Goal: Task Accomplishment & Management: Manage account settings

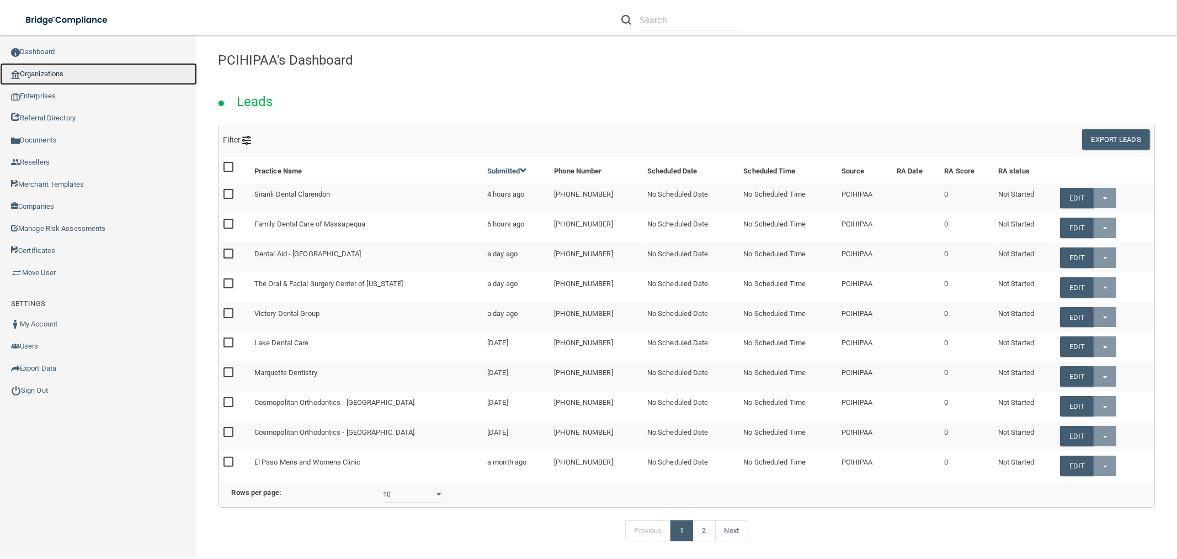
drag, startPoint x: 89, startPoint y: 76, endPoint x: 104, endPoint y: 82, distance: 16.1
click at [89, 76] on link "Organizations" at bounding box center [98, 74] width 197 height 22
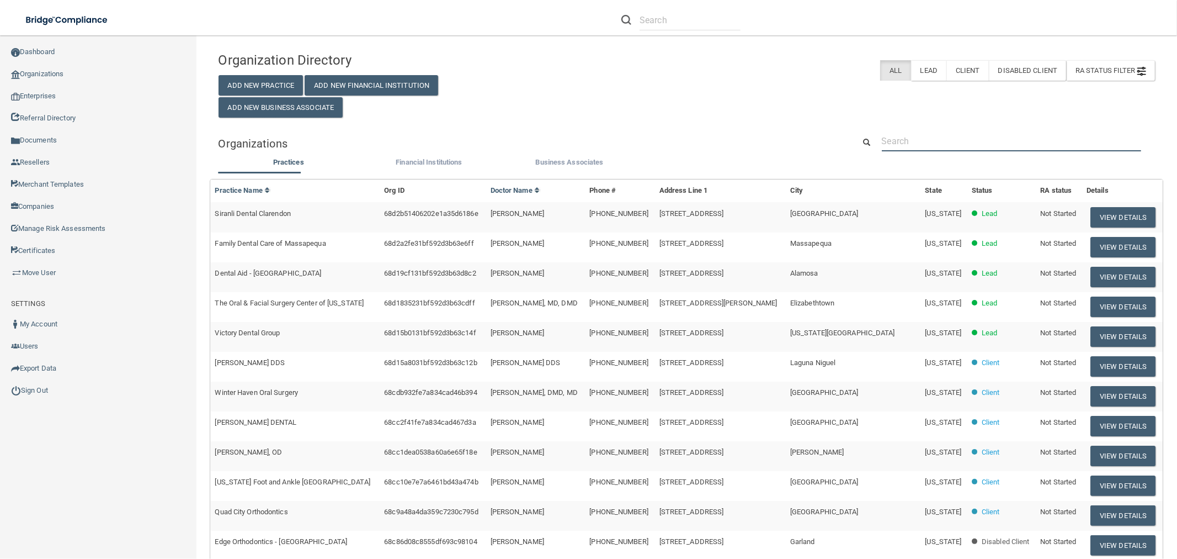
click at [929, 142] on input "text" at bounding box center [1011, 141] width 259 height 20
paste input "Eagle Eye Care"
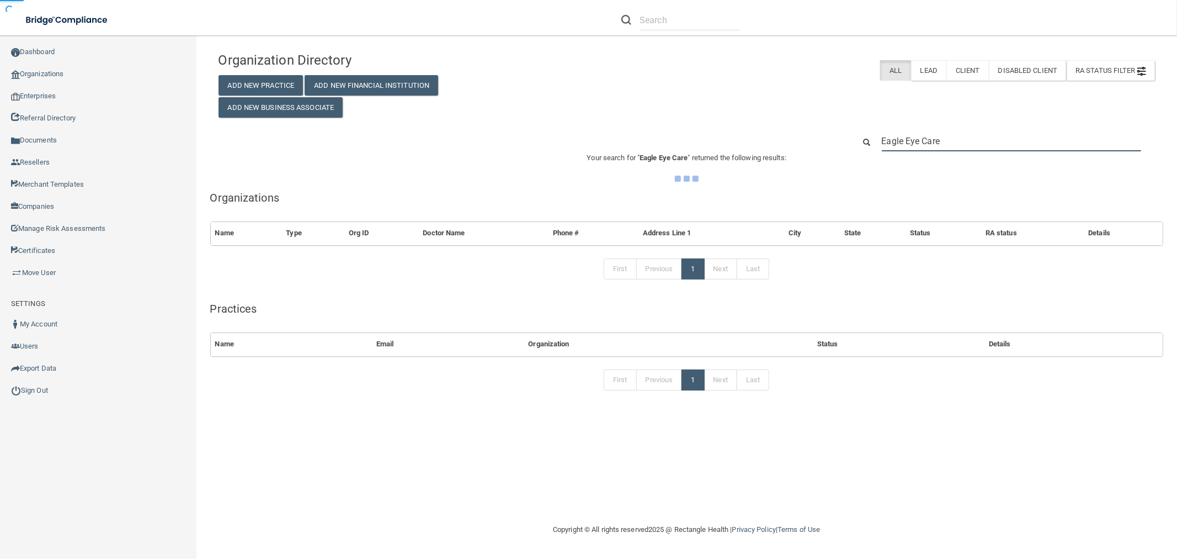
type input "Eagle Eye Care"
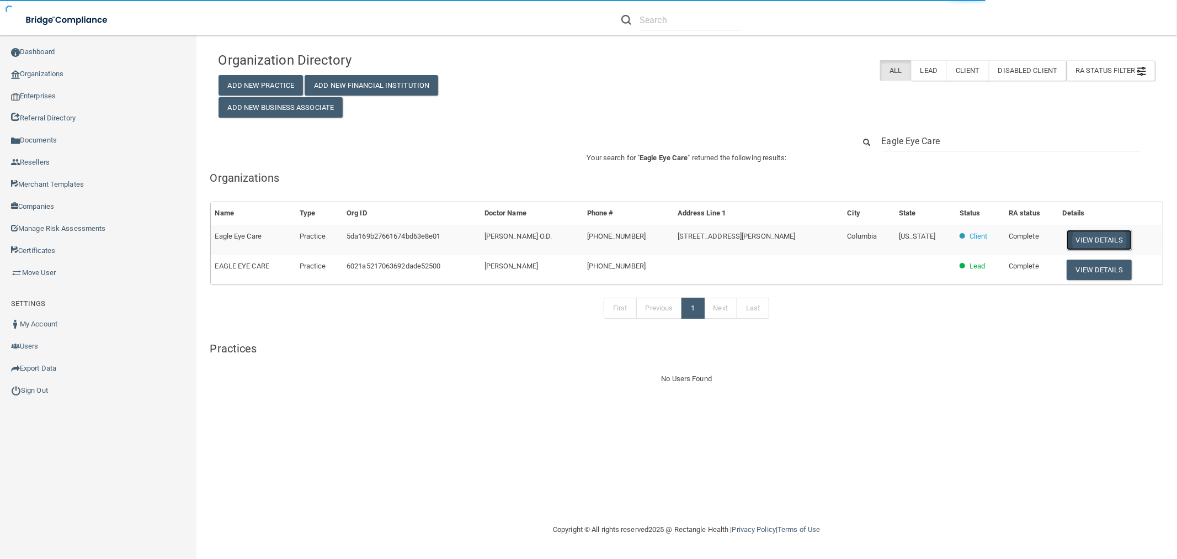
click at [1095, 240] on button "View Details" at bounding box center [1099, 240] width 65 height 20
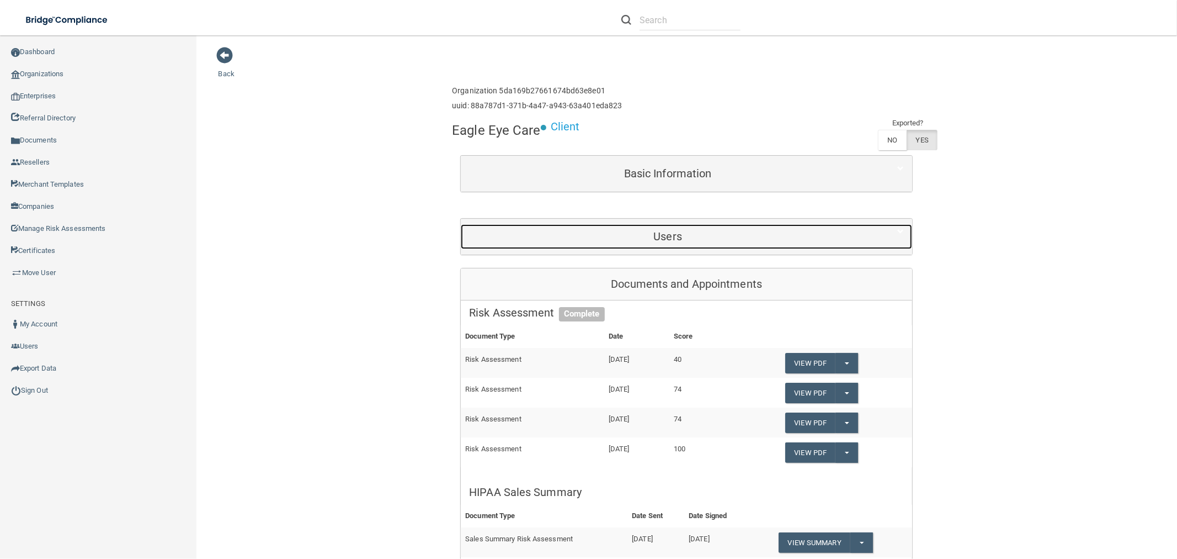
click at [679, 239] on h5 "Users" at bounding box center [667, 236] width 397 height 12
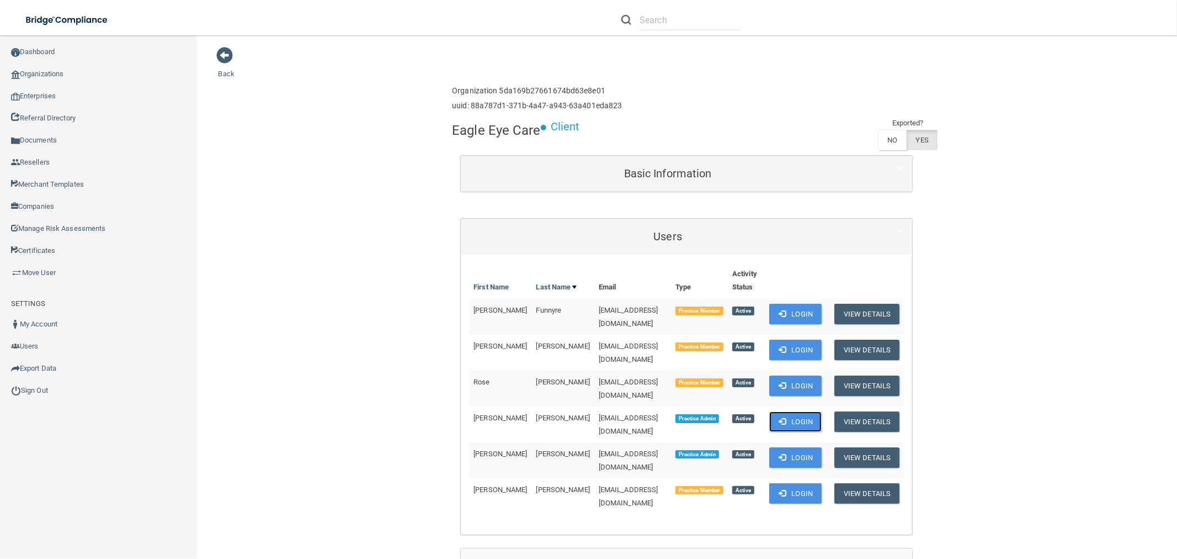
click at [787, 411] on button "Login" at bounding box center [795, 421] width 52 height 20
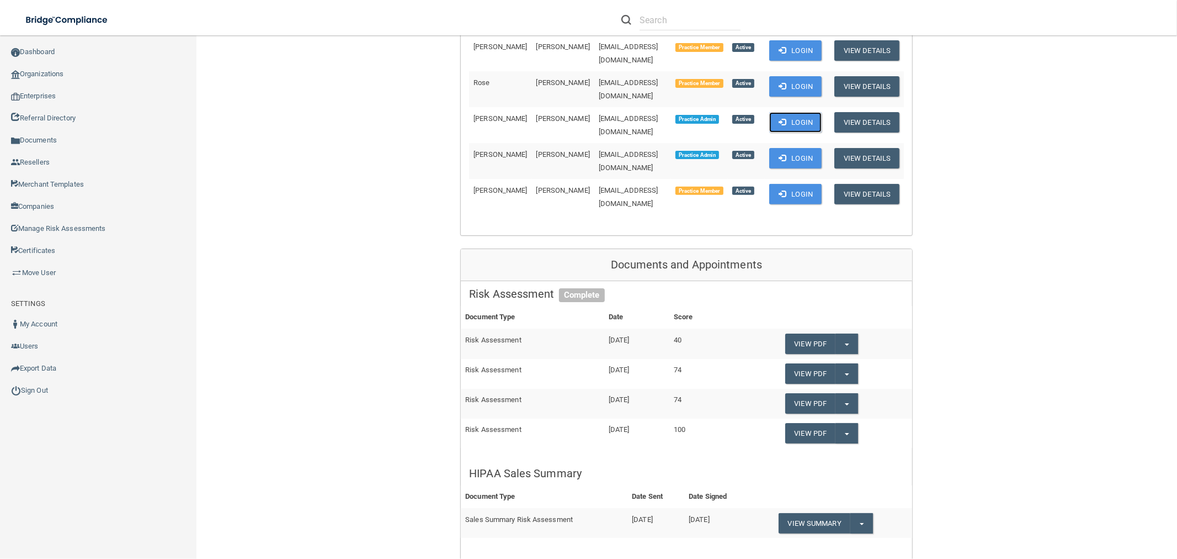
scroll to position [368, 0]
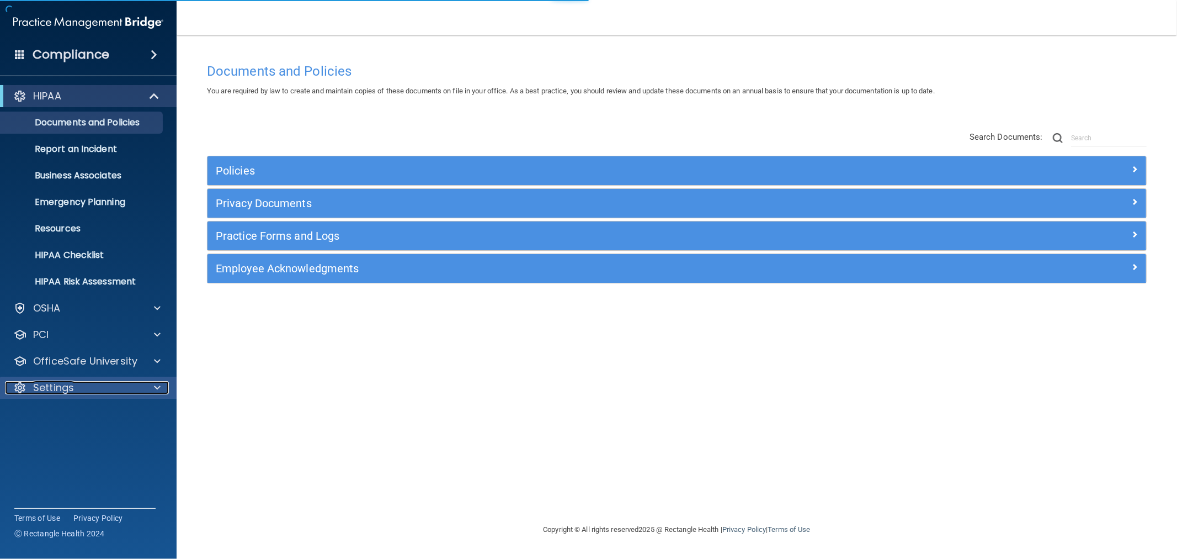
click at [77, 389] on div "Settings" at bounding box center [73, 387] width 137 height 13
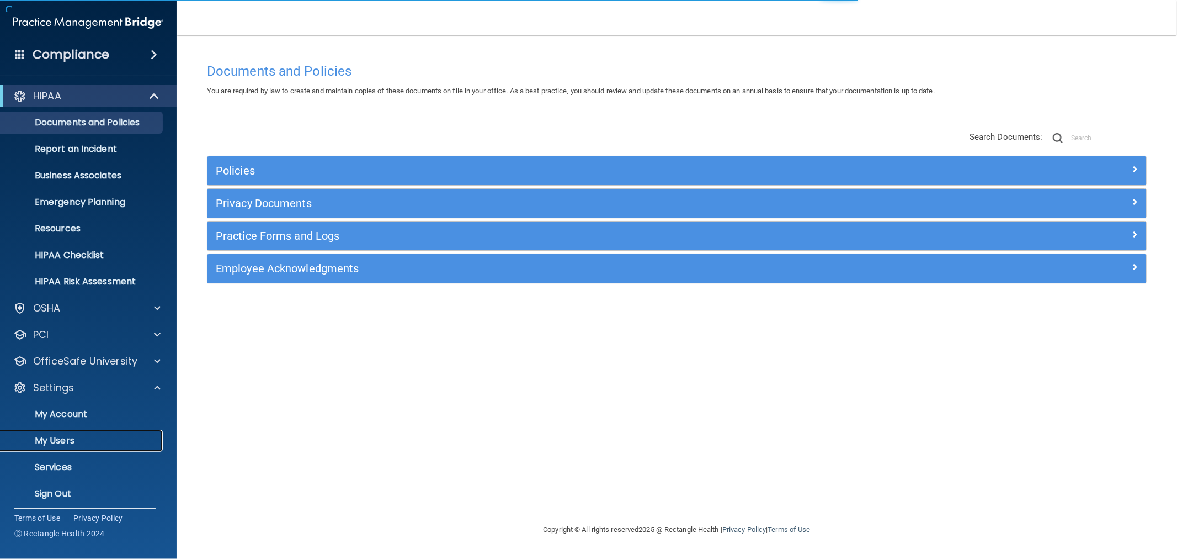
click at [64, 437] on p "My Users" at bounding box center [82, 440] width 151 height 11
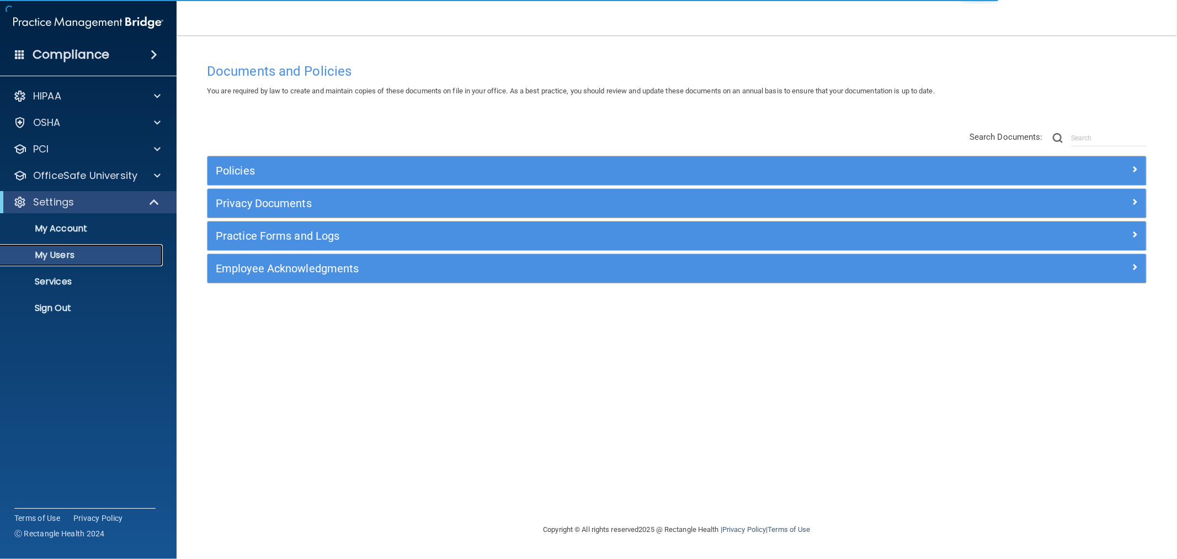
select select "20"
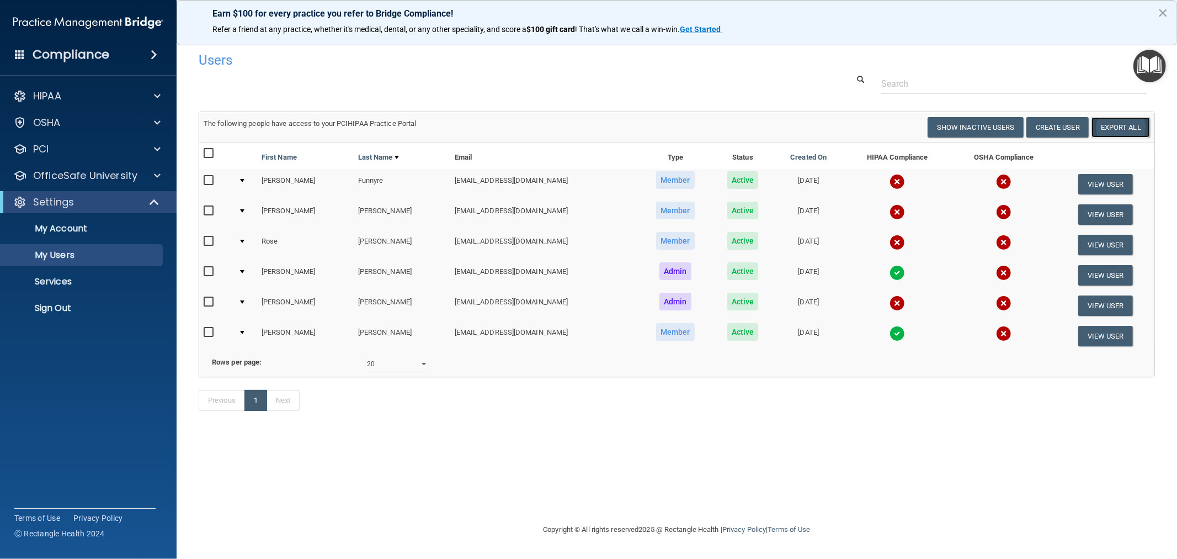
click at [1115, 129] on link "Export All" at bounding box center [1121, 127] width 58 height 20
click at [79, 95] on div "HIPAA" at bounding box center [73, 95] width 137 height 13
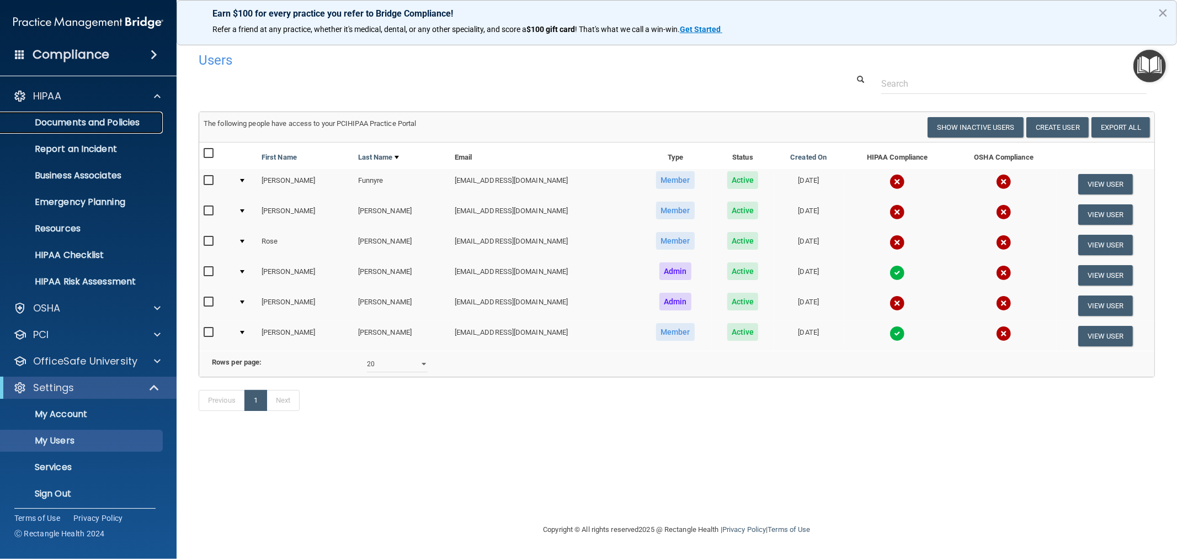
click at [78, 125] on p "Documents and Policies" at bounding box center [82, 122] width 151 height 11
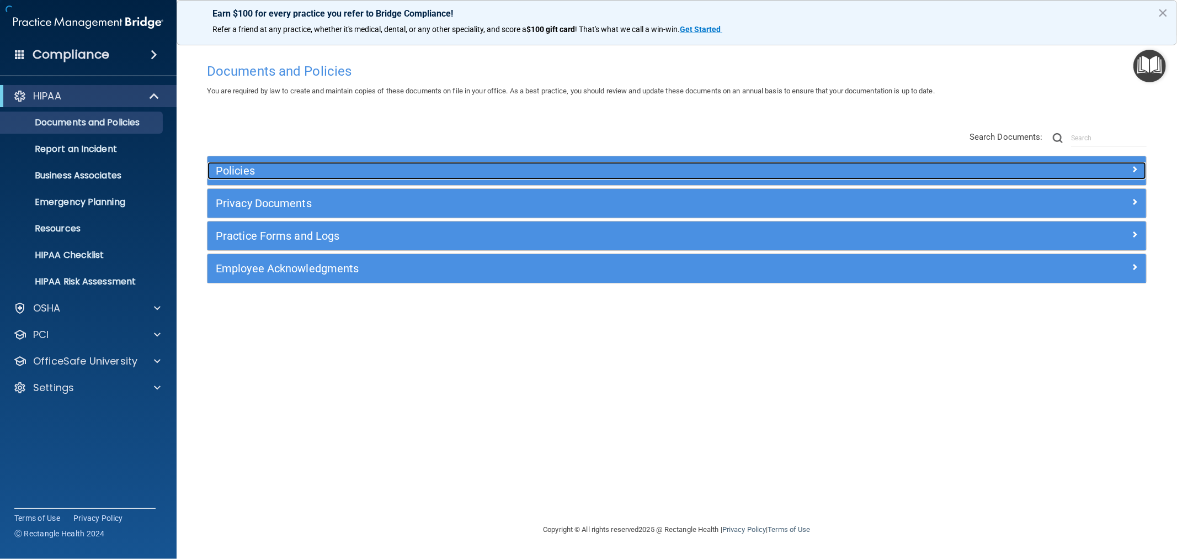
click at [274, 173] on h5 "Policies" at bounding box center [560, 170] width 688 height 12
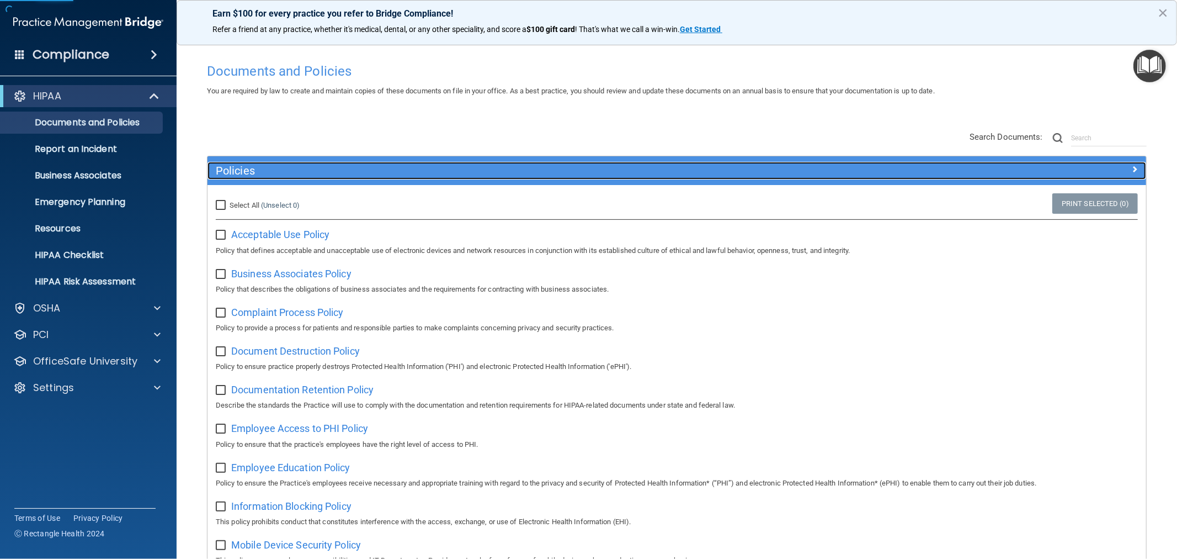
click at [274, 173] on h5 "Policies" at bounding box center [560, 170] width 688 height 12
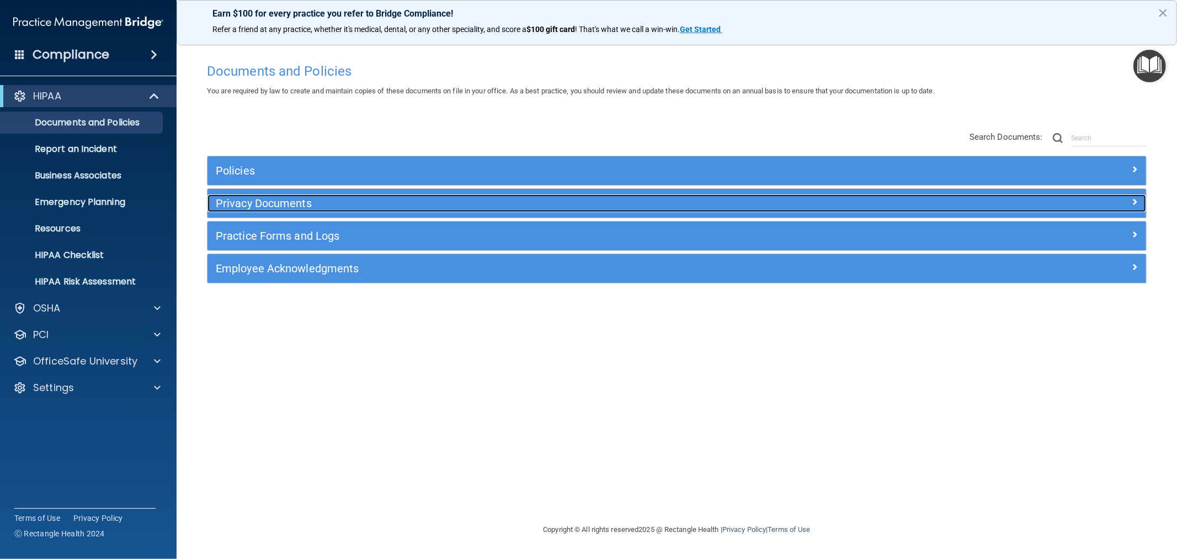
click at [276, 206] on h5 "Privacy Documents" at bounding box center [560, 203] width 688 height 12
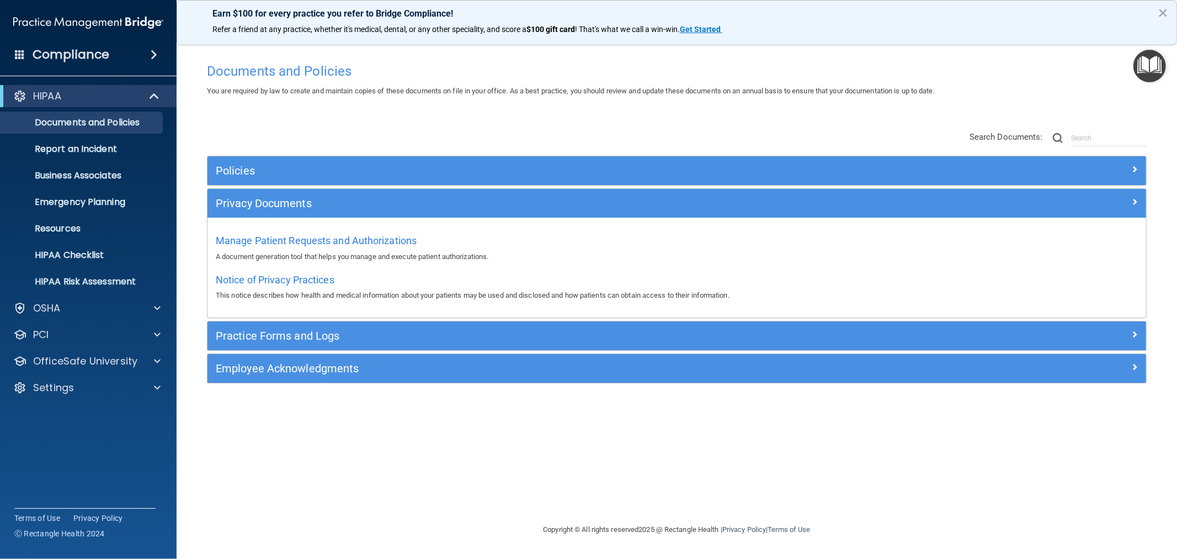
click at [273, 285] on div "Notice of Privacy Practices This notice describes how health and medical inform…" at bounding box center [677, 285] width 922 height 31
click at [257, 284] on span "Notice of Privacy Practices" at bounding box center [275, 280] width 119 height 12
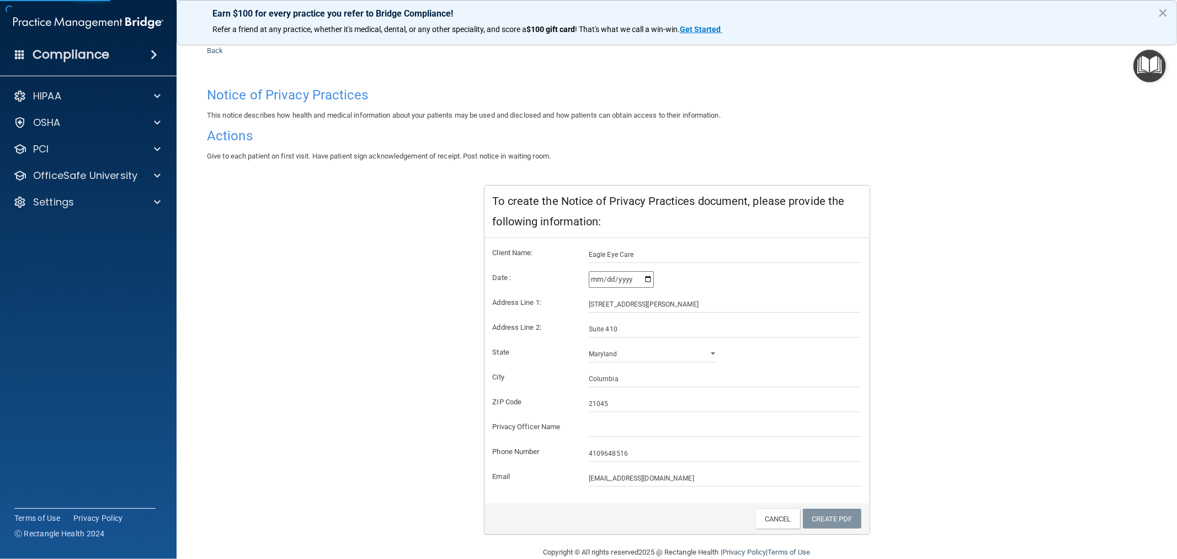
scroll to position [53, 0]
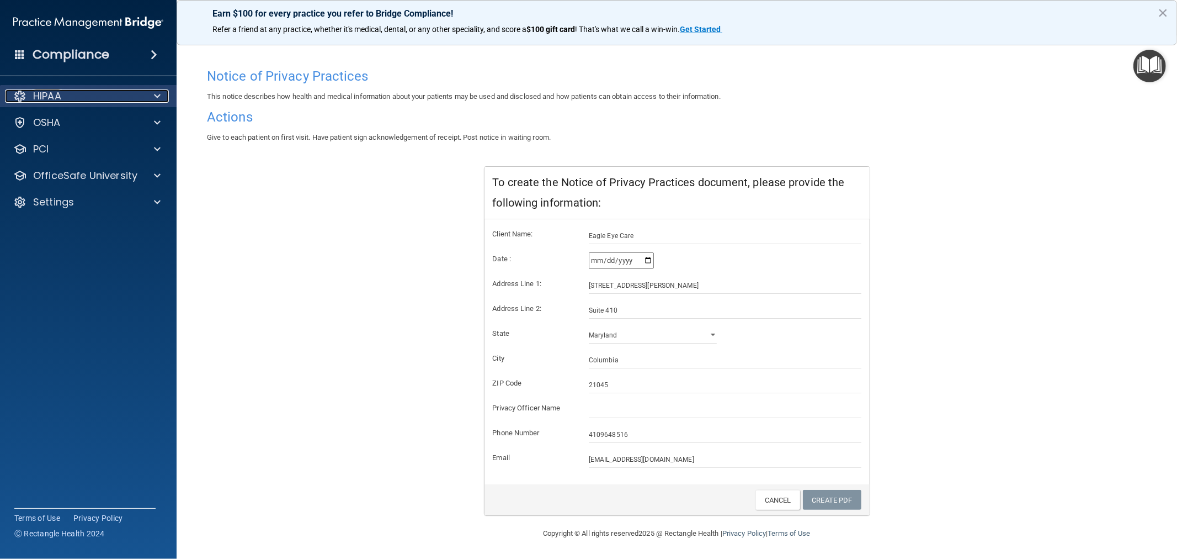
click at [69, 95] on div "HIPAA" at bounding box center [73, 95] width 137 height 13
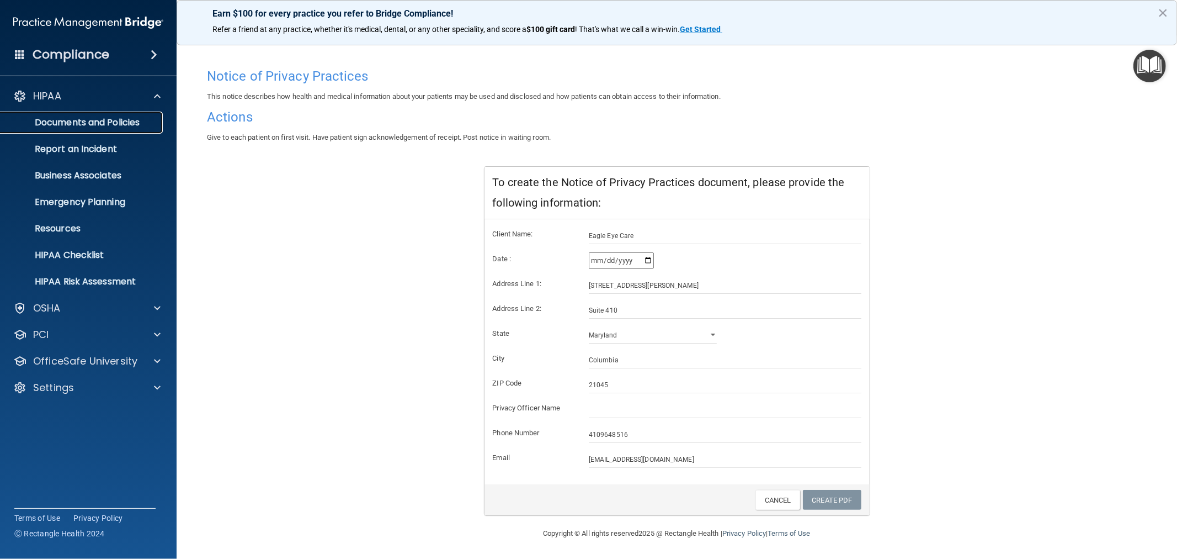
click at [56, 116] on link "Documents and Policies" at bounding box center [76, 122] width 174 height 22
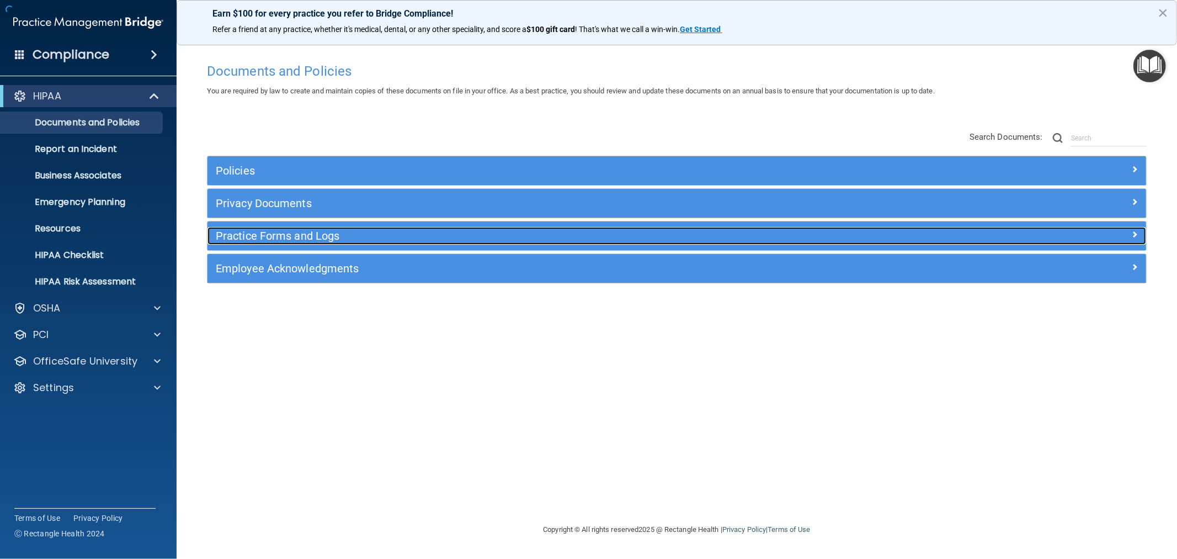
click at [288, 238] on h5 "Practice Forms and Logs" at bounding box center [560, 236] width 688 height 12
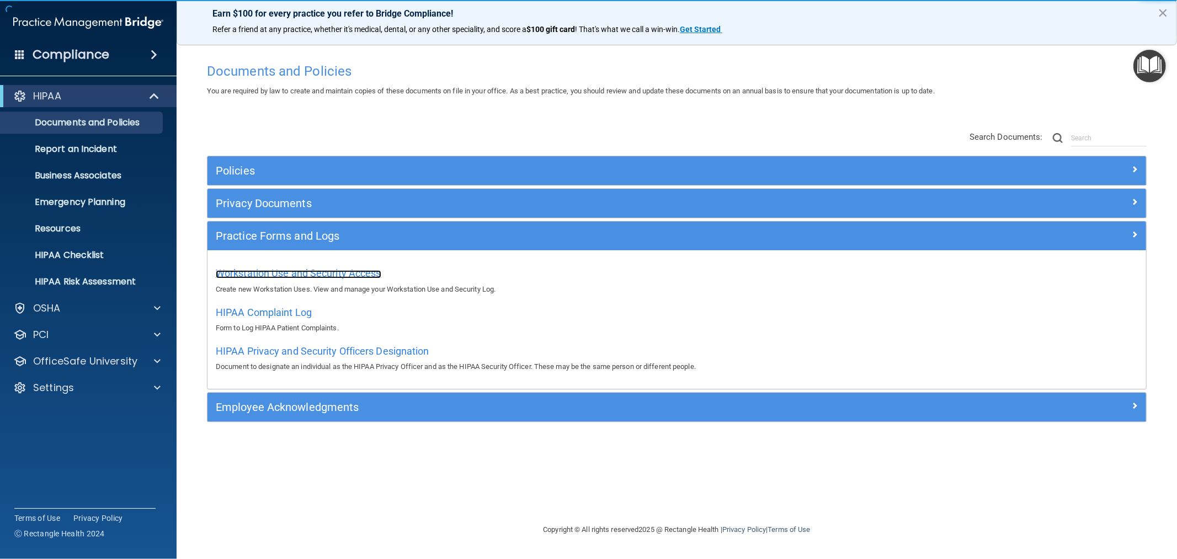
click at [279, 274] on span "Workstation Use and Security Access" at bounding box center [299, 273] width 166 height 12
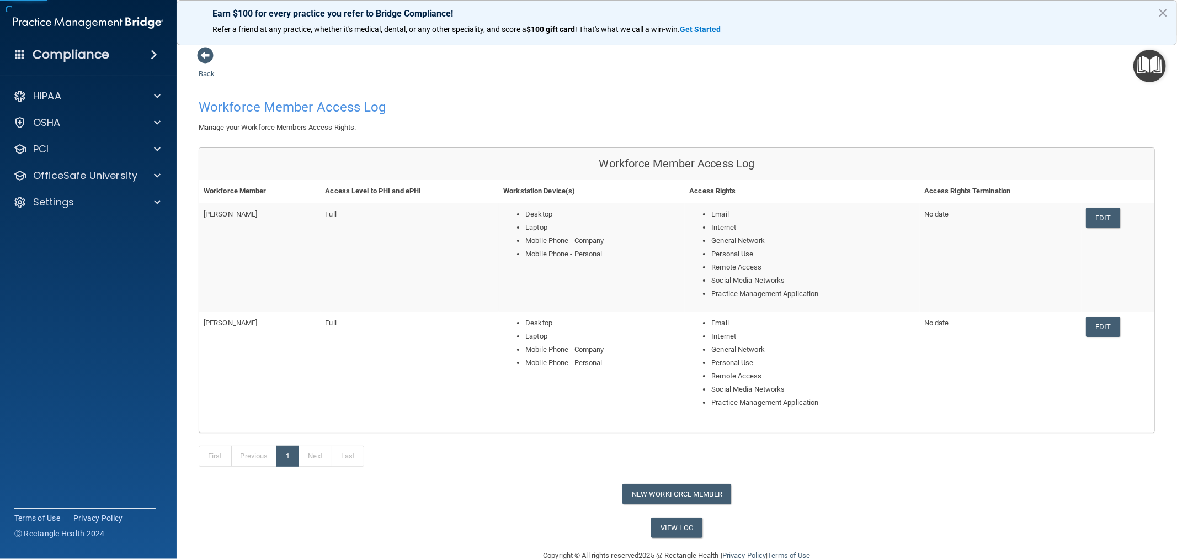
scroll to position [23, 0]
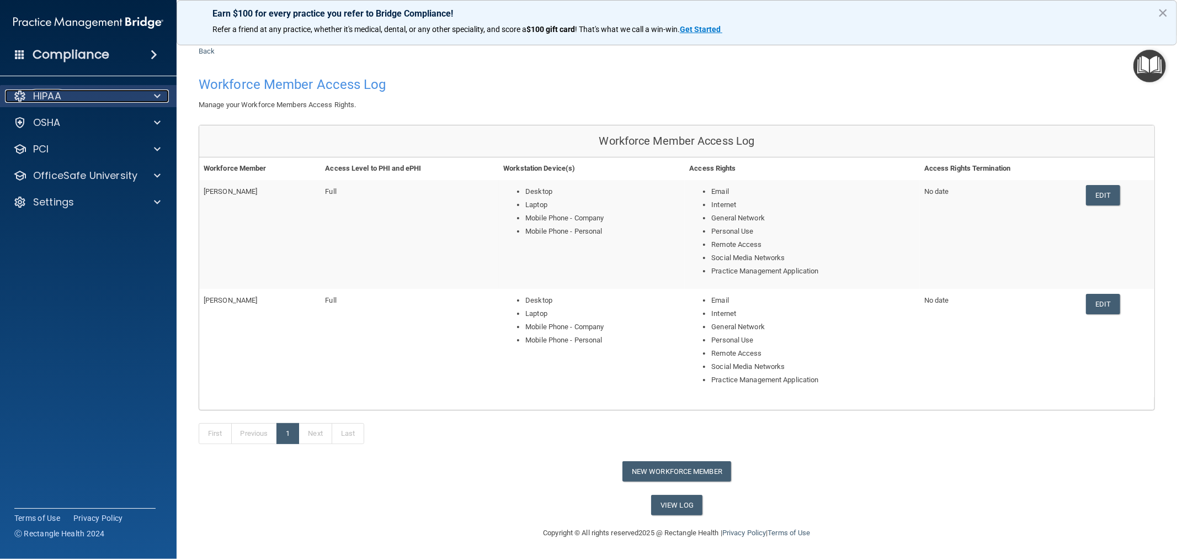
click at [118, 94] on div "HIPAA" at bounding box center [73, 95] width 137 height 13
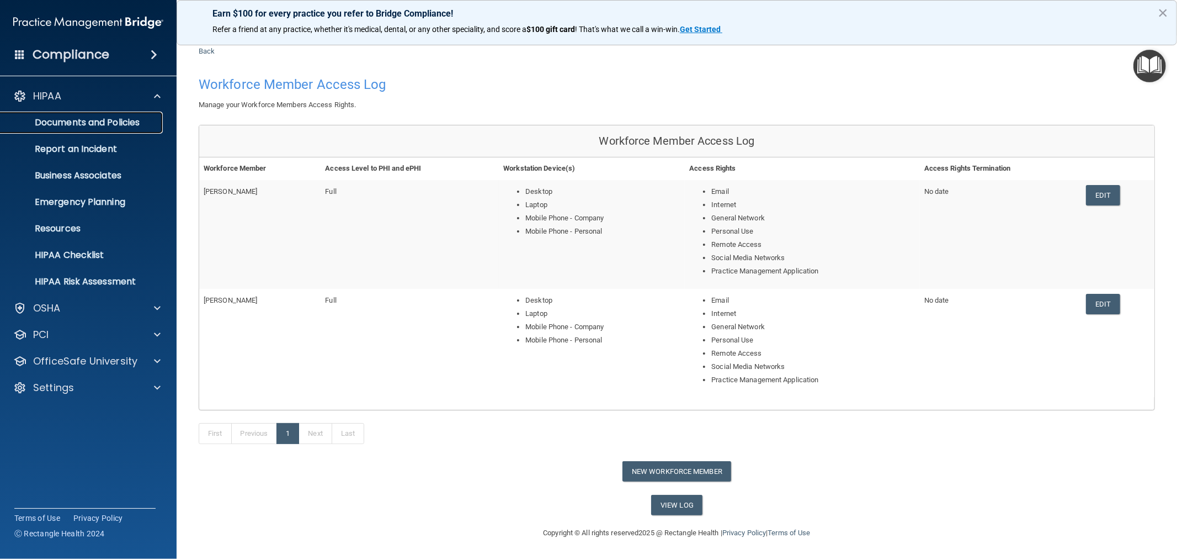
click at [73, 128] on p "Documents and Policies" at bounding box center [82, 122] width 151 height 11
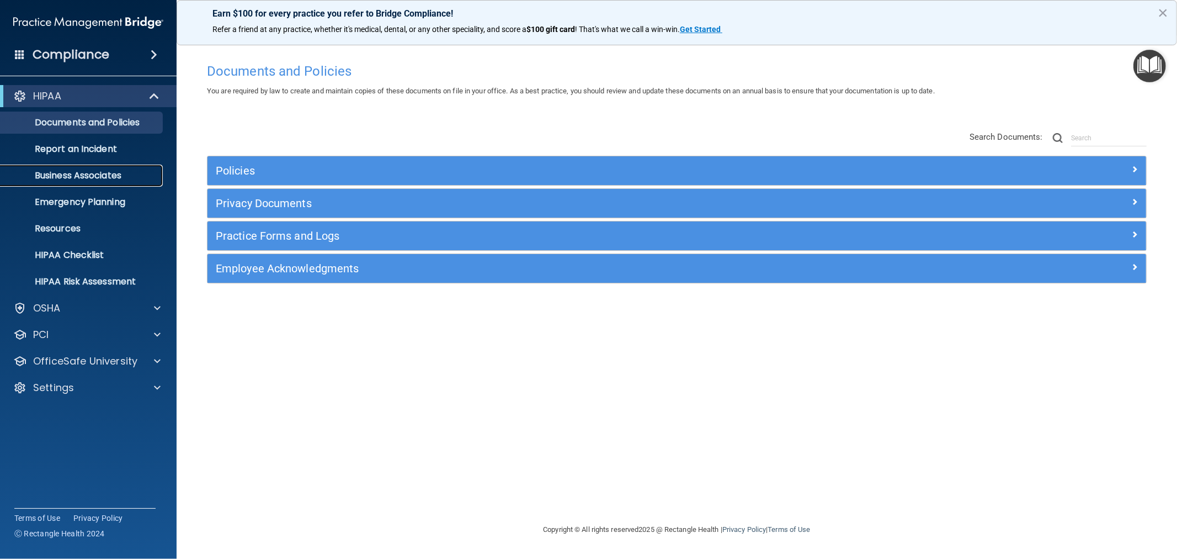
drag, startPoint x: 87, startPoint y: 177, endPoint x: 97, endPoint y: 180, distance: 11.0
click at [87, 175] on p "Business Associates" at bounding box center [82, 175] width 151 height 11
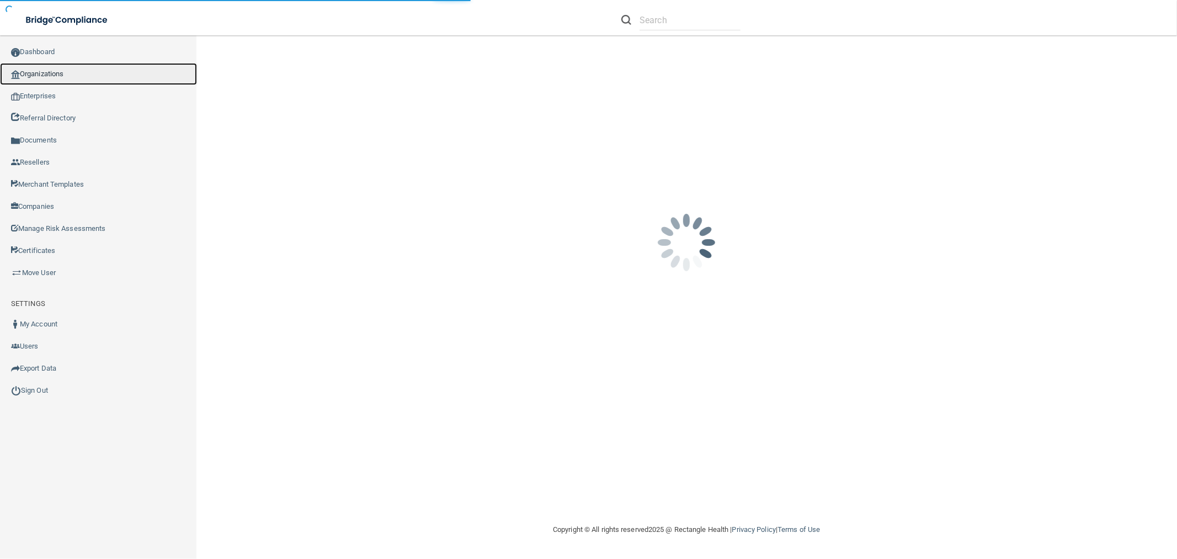
click at [54, 74] on link "Organizations" at bounding box center [98, 74] width 197 height 22
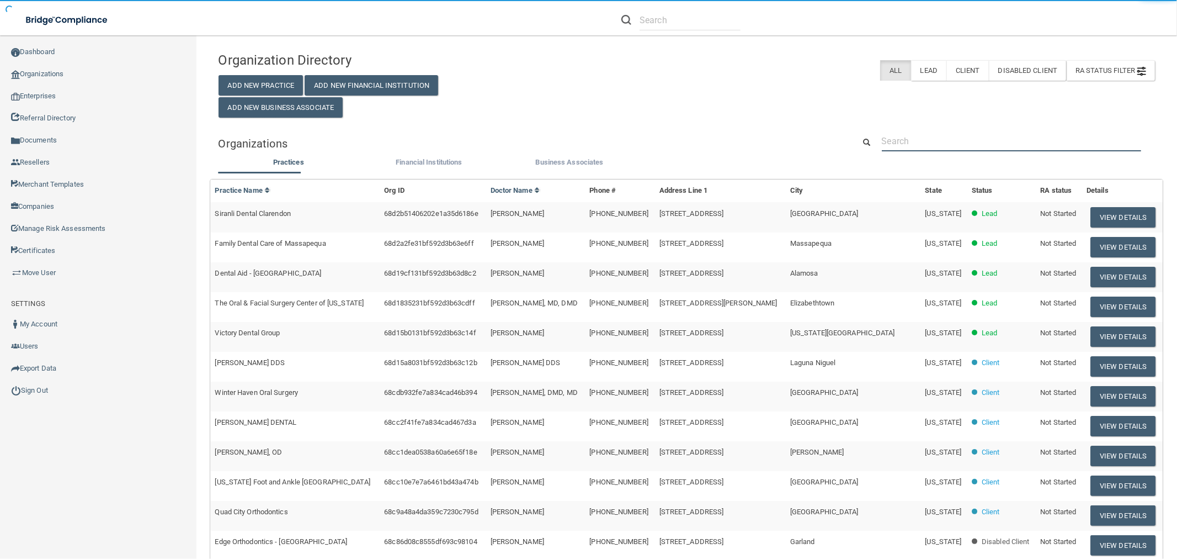
drag, startPoint x: 958, startPoint y: 140, endPoint x: 952, endPoint y: 125, distance: 15.9
click at [958, 140] on input "text" at bounding box center [1011, 141] width 259 height 20
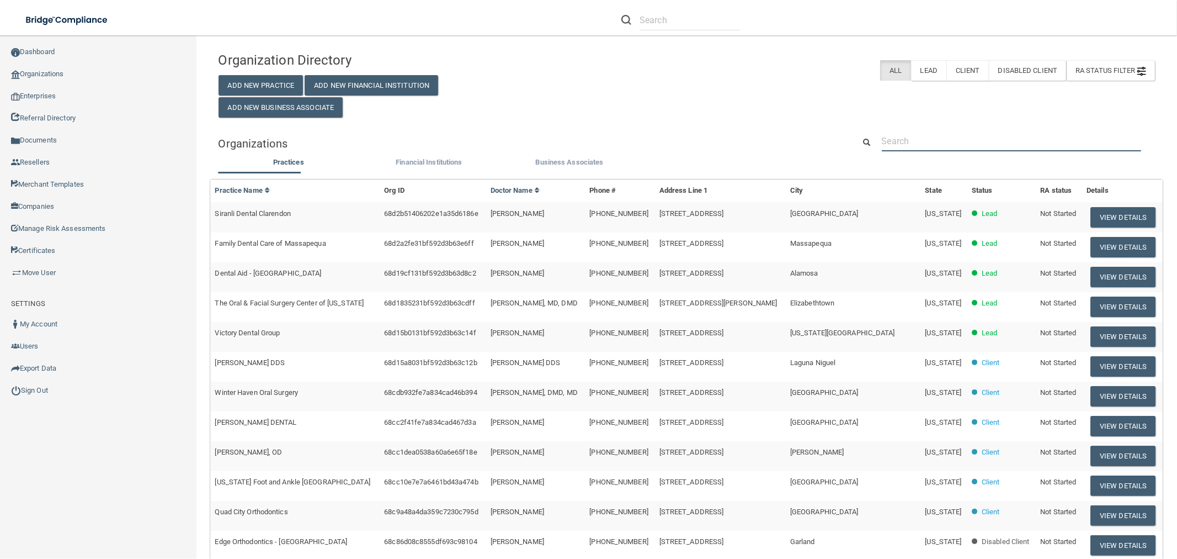
paste input "Premier Dental Care"
type input "Premier Dental Care"
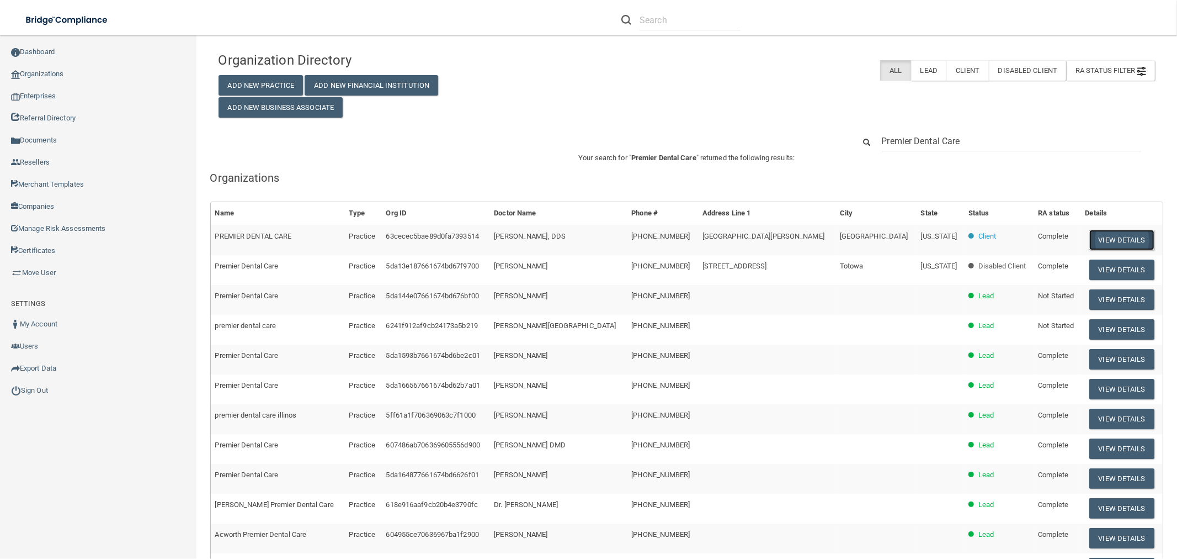
click at [1094, 235] on button "View Details" at bounding box center [1121, 240] width 65 height 20
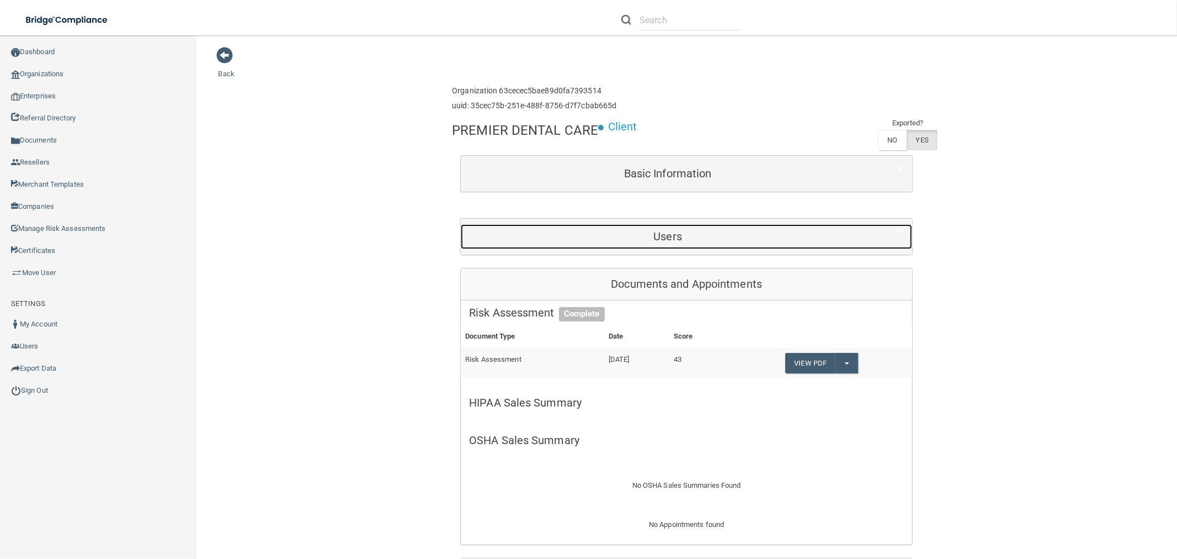
click at [651, 241] on h5 "Users" at bounding box center [667, 236] width 397 height 12
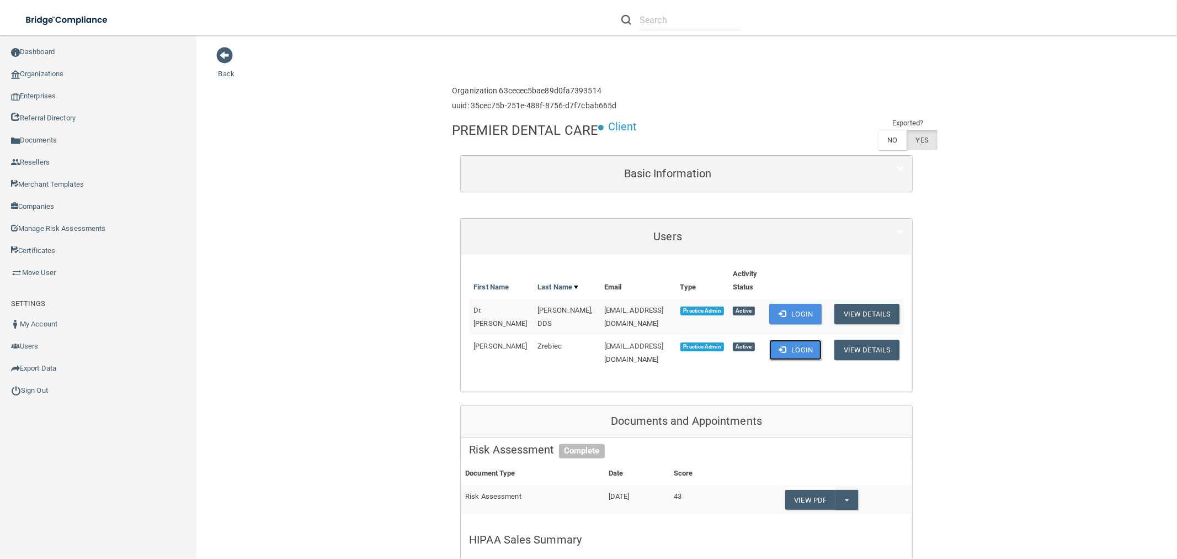
click at [783, 346] on button "Login" at bounding box center [795, 349] width 52 height 20
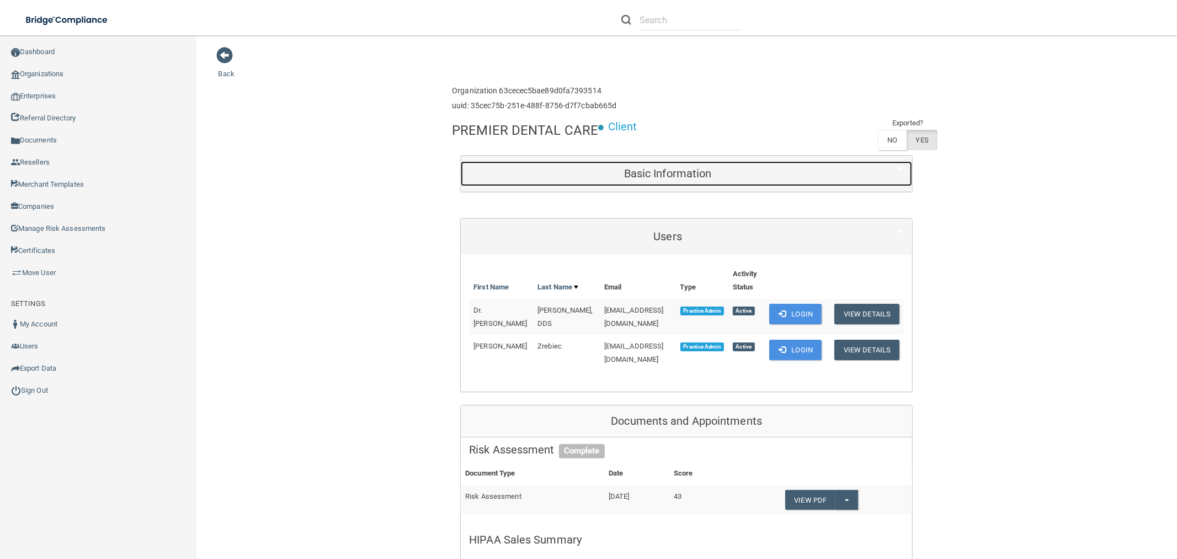
click at [715, 166] on div "Basic Information" at bounding box center [668, 173] width 414 height 25
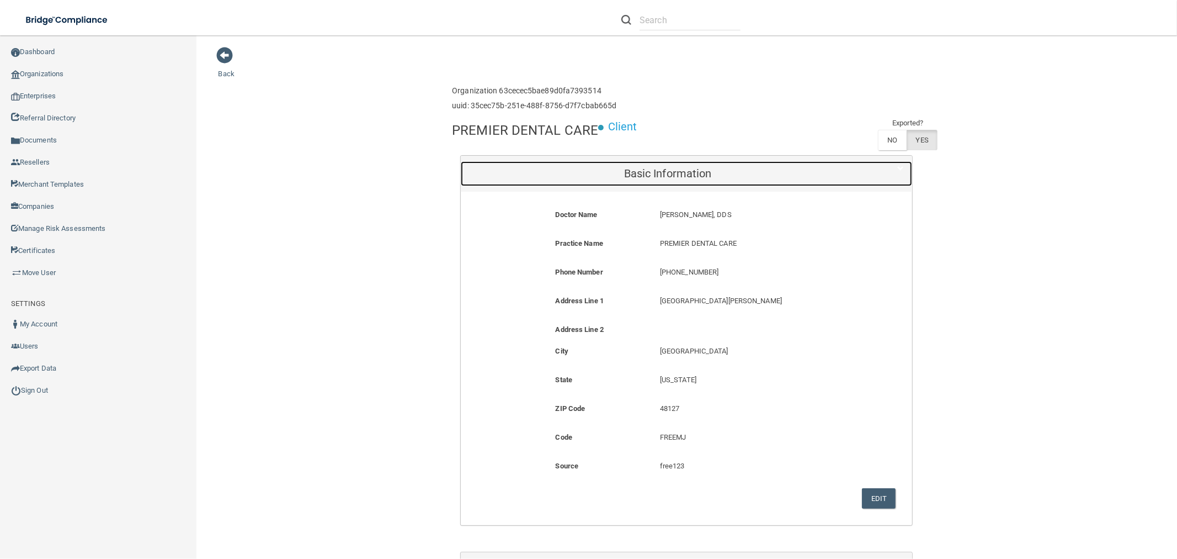
click at [715, 166] on div "Basic Information" at bounding box center [668, 173] width 414 height 25
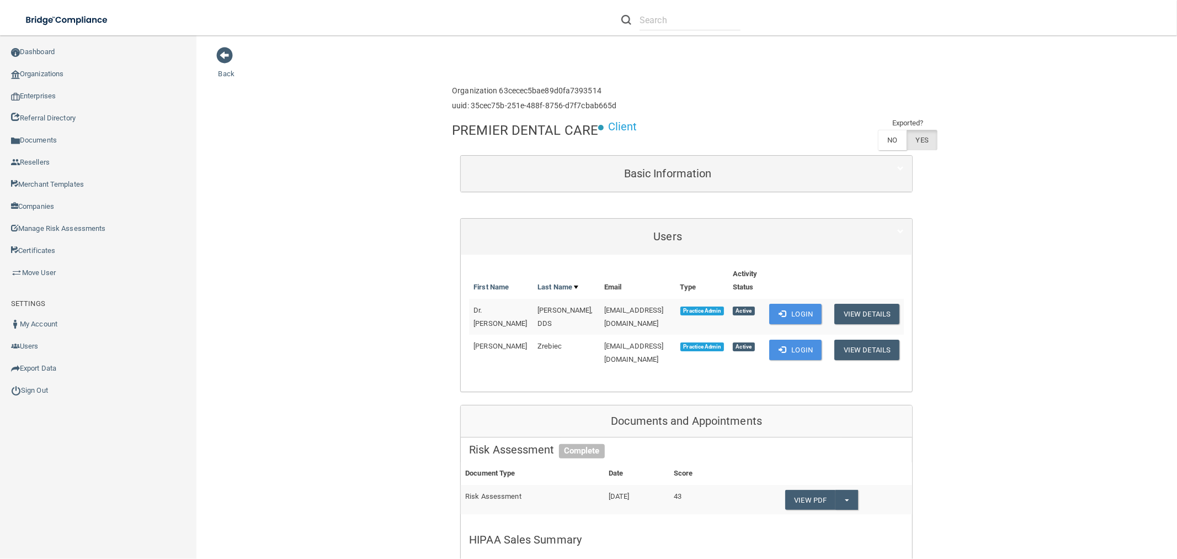
click at [699, 158] on div "Basic Information" at bounding box center [686, 174] width 451 height 36
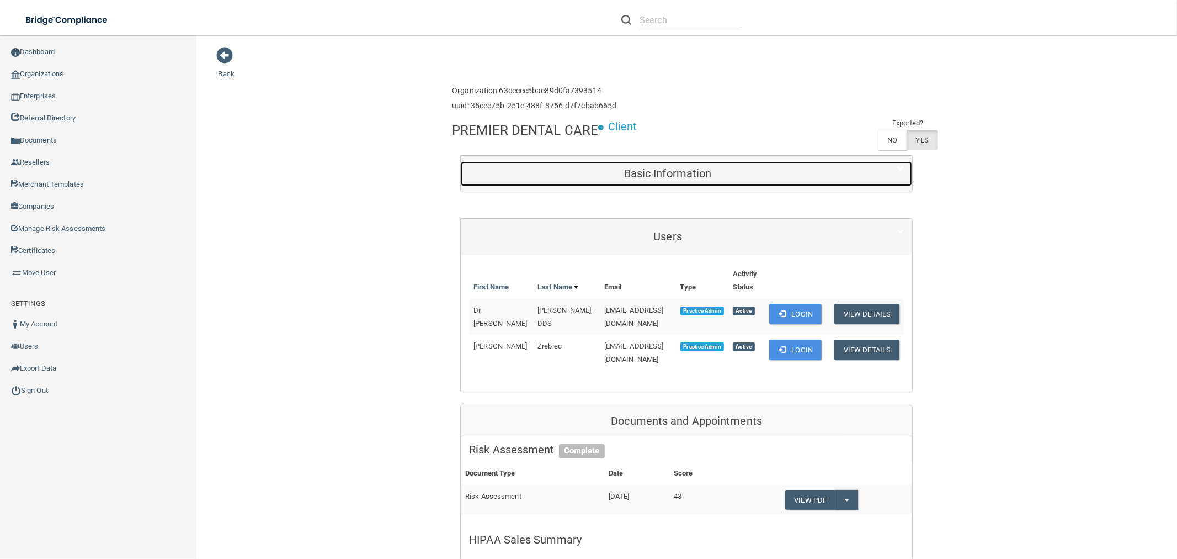
click at [687, 164] on div "Basic Information" at bounding box center [668, 173] width 414 height 25
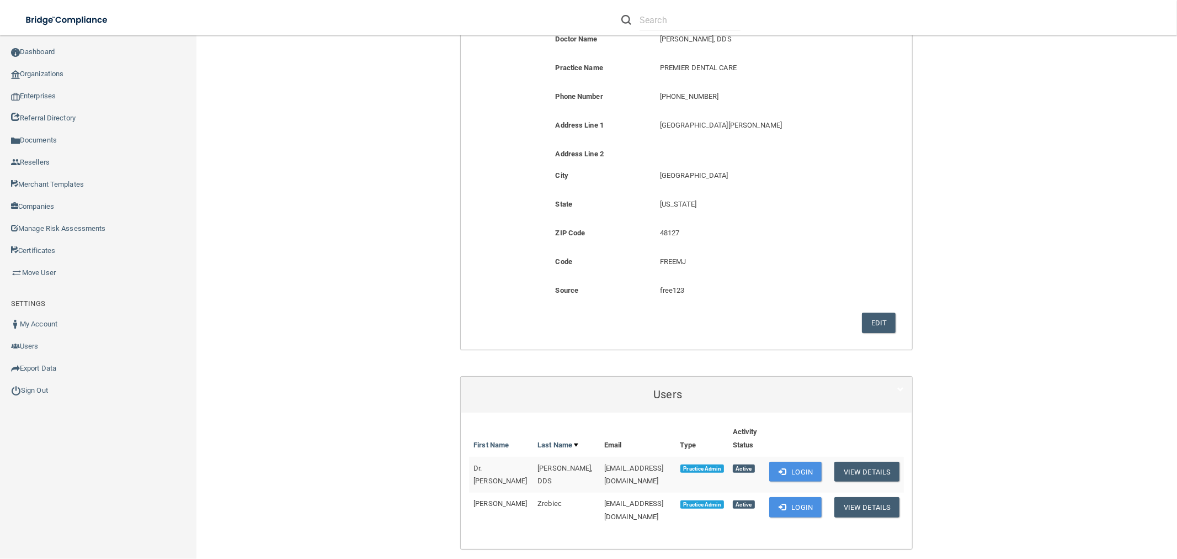
scroll to position [306, 0]
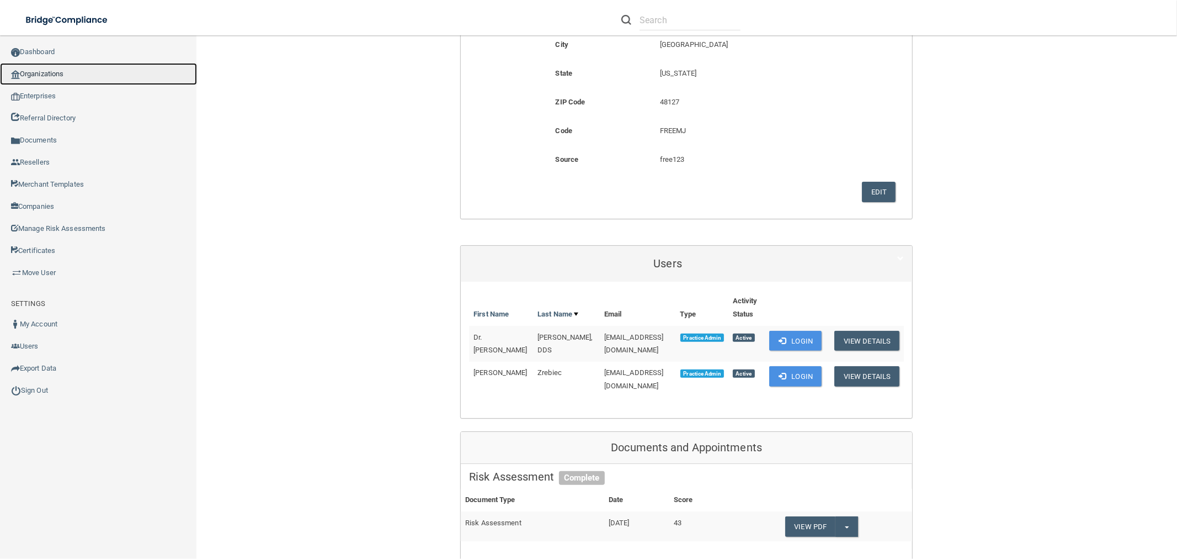
drag, startPoint x: 32, startPoint y: 63, endPoint x: 34, endPoint y: 3, distance: 59.6
click at [31, 63] on link "Organizations" at bounding box center [98, 74] width 197 height 22
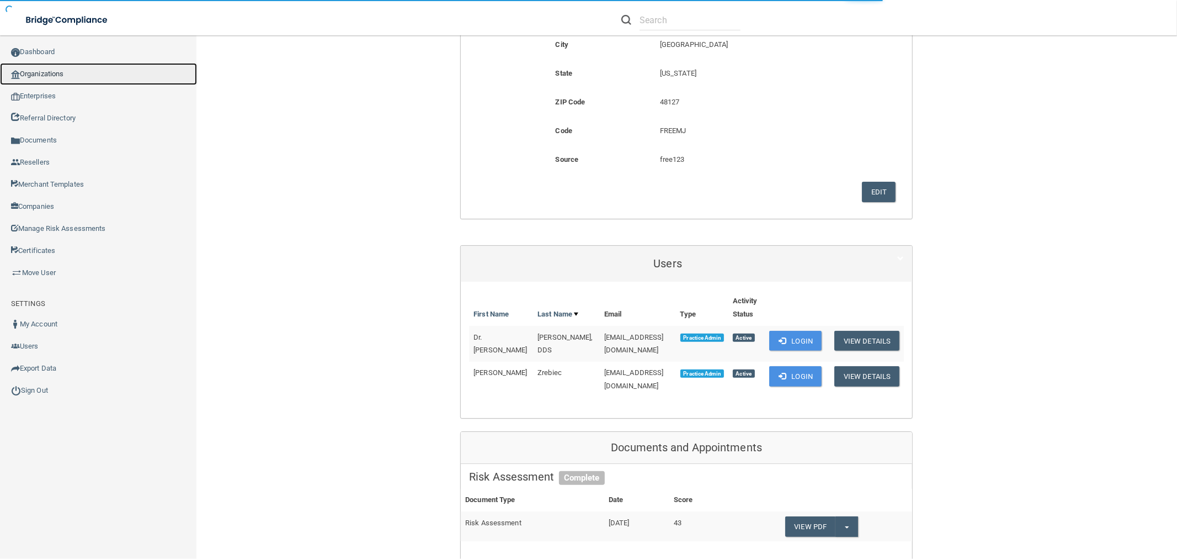
scroll to position [170, 0]
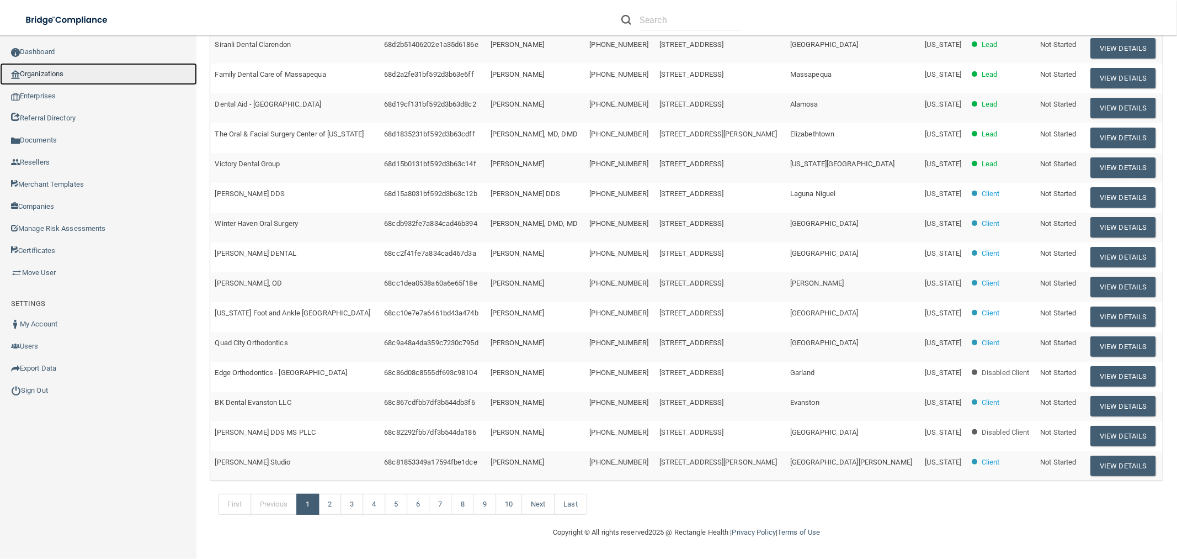
click at [97, 74] on link "Organizations" at bounding box center [98, 74] width 197 height 22
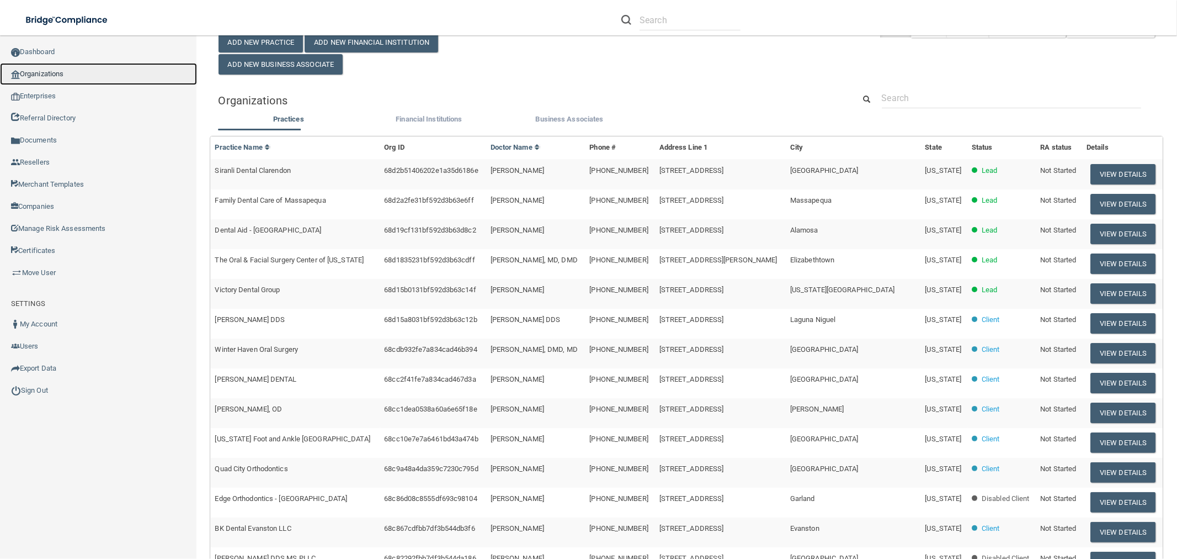
scroll to position [0, 0]
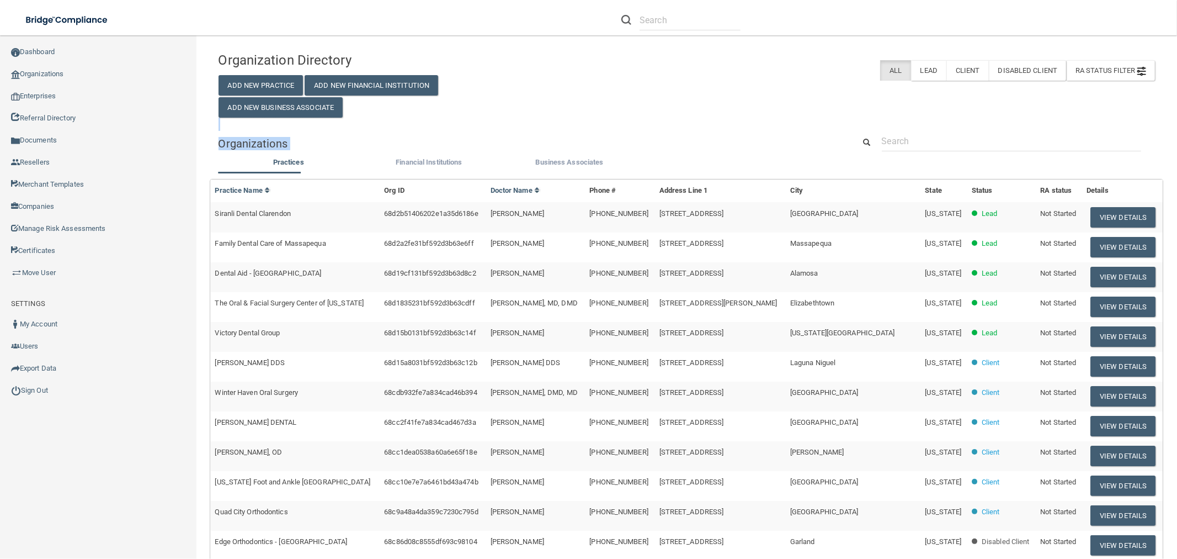
drag, startPoint x: 911, startPoint y: 129, endPoint x: 913, endPoint y: 136, distance: 7.5
click at [913, 134] on div "Organization Directory Add New Practice Add New Financial Institution Add New B…" at bounding box center [687, 364] width 937 height 637
click at [914, 139] on input "text" at bounding box center [1011, 141] width 259 height 20
paste input "rtgmd5@gmail.com"
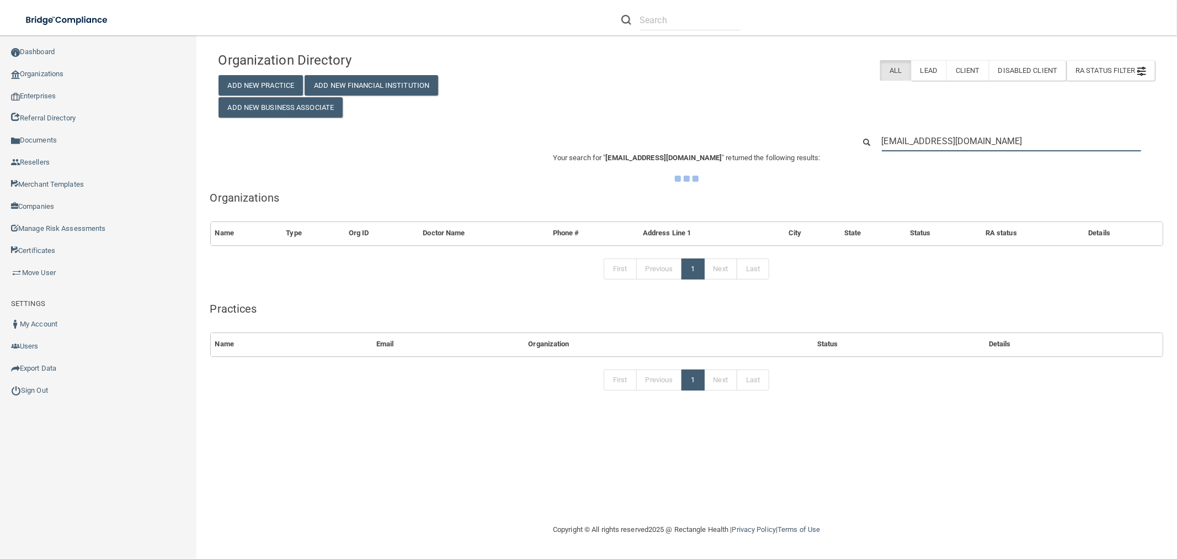
type input "rtgmd5@gmail.com"
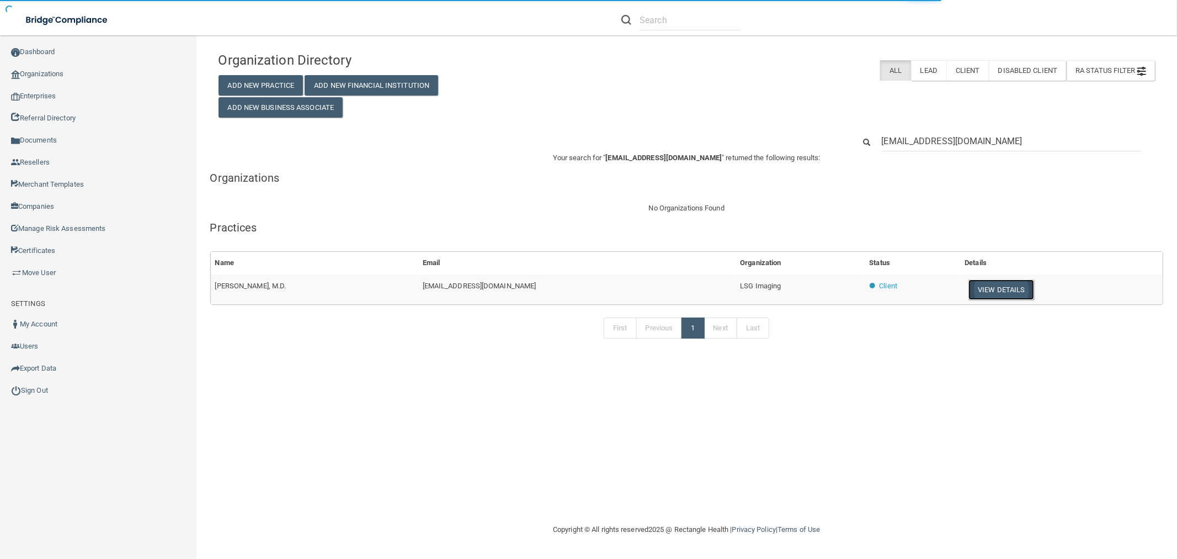
click at [969, 285] on button "View Details" at bounding box center [1001, 289] width 65 height 20
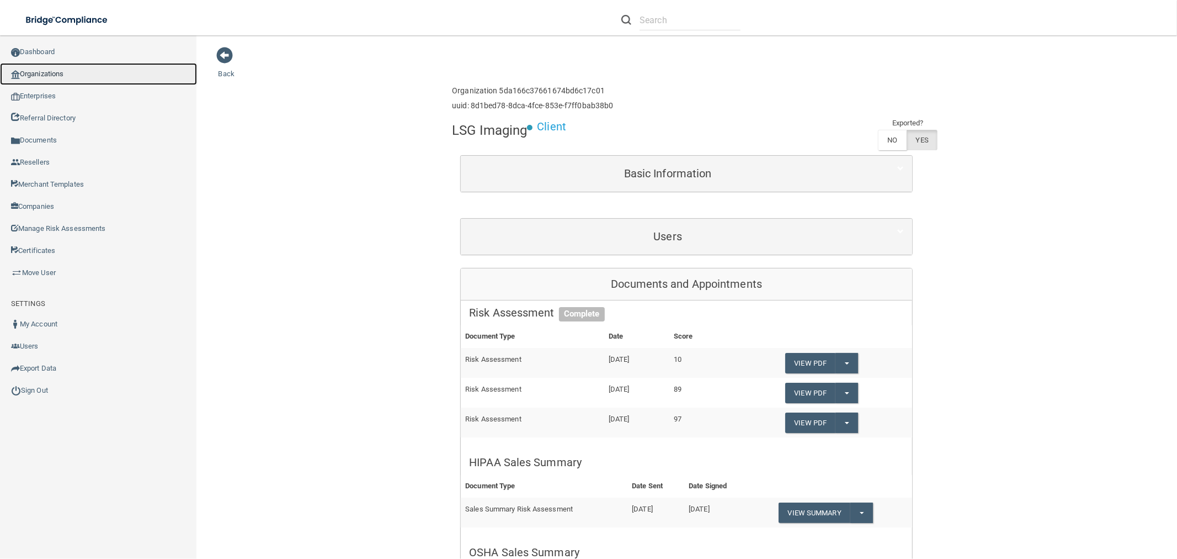
click at [41, 68] on link "Organizations" at bounding box center [98, 74] width 197 height 22
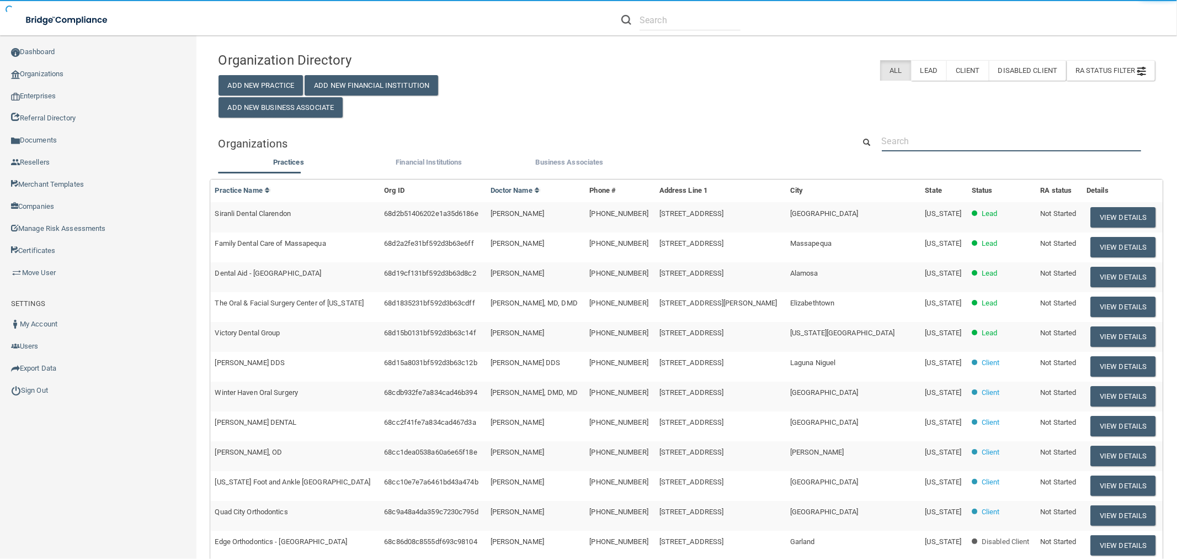
click at [922, 150] on input "text" at bounding box center [1011, 141] width 259 height 20
paste input "[PERSON_NAME][EMAIL_ADDRESS][DOMAIN_NAME]"
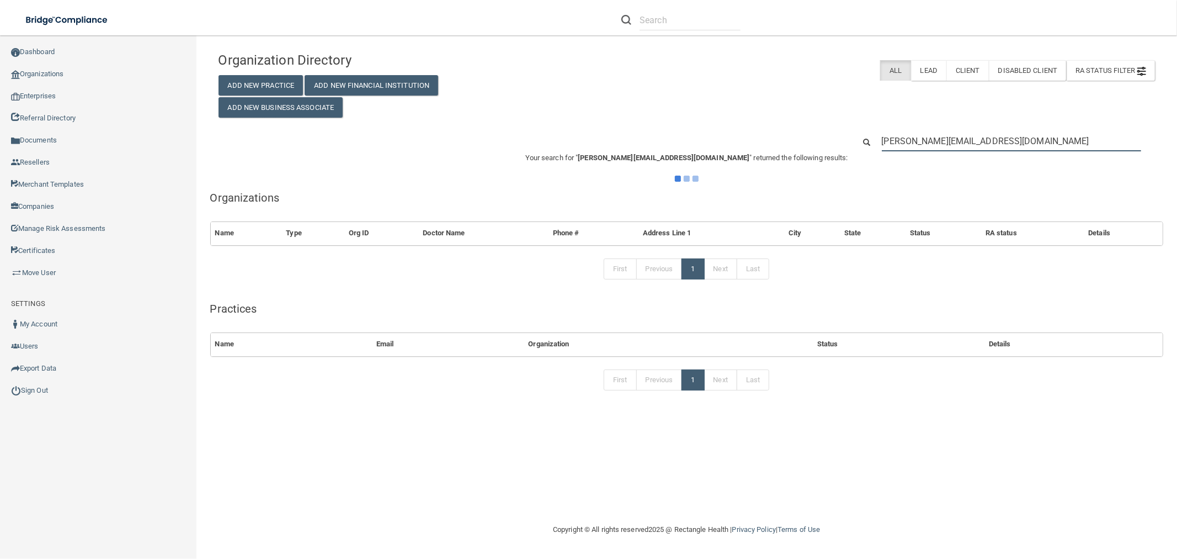
type input "[PERSON_NAME][EMAIL_ADDRESS][DOMAIN_NAME]"
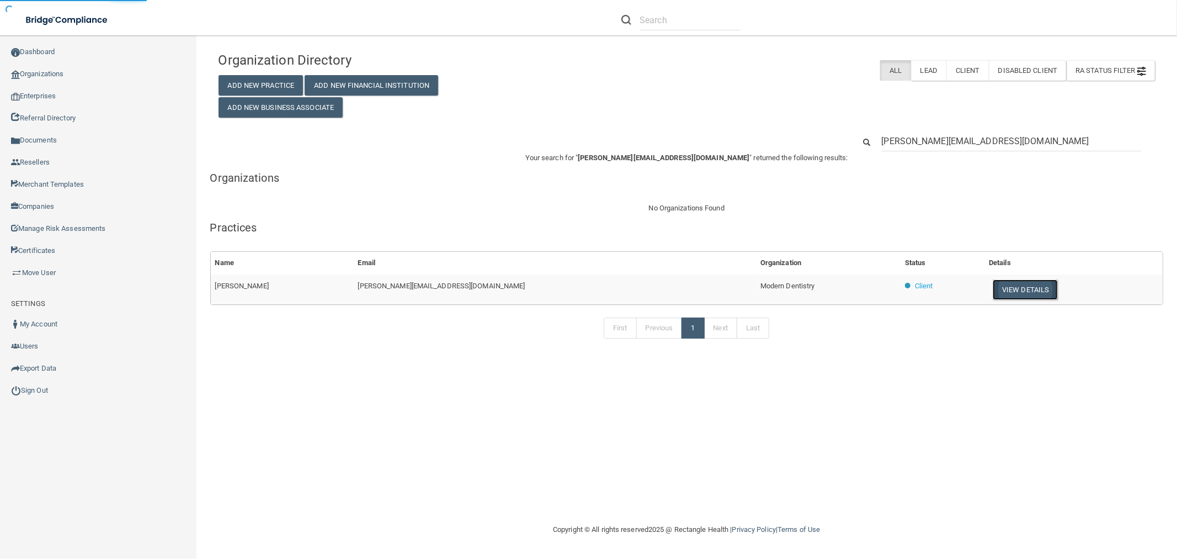
click at [993, 293] on button "View Details" at bounding box center [1025, 289] width 65 height 20
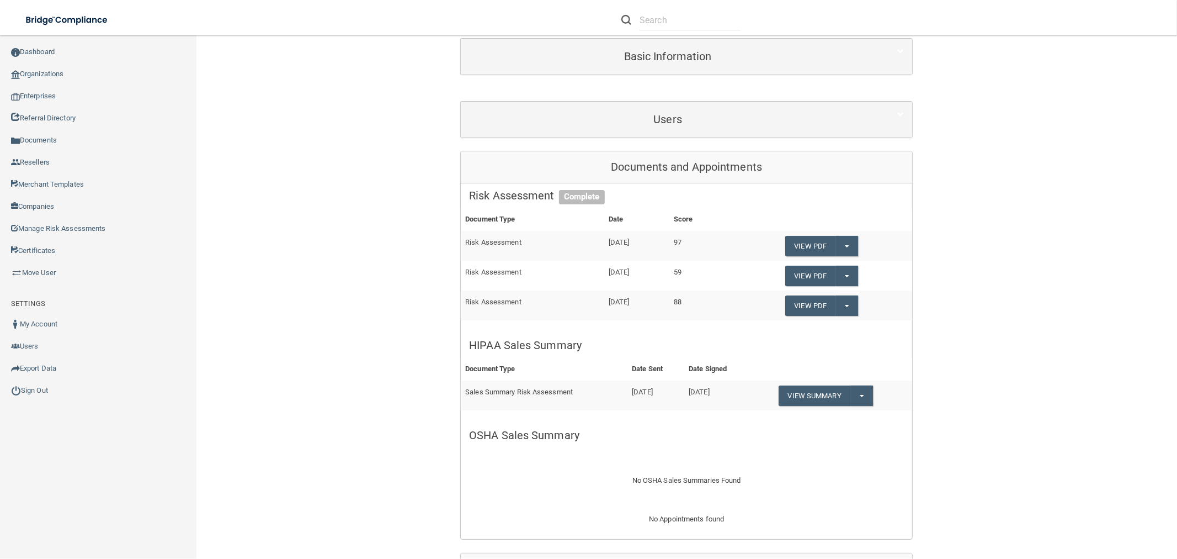
scroll to position [123, 0]
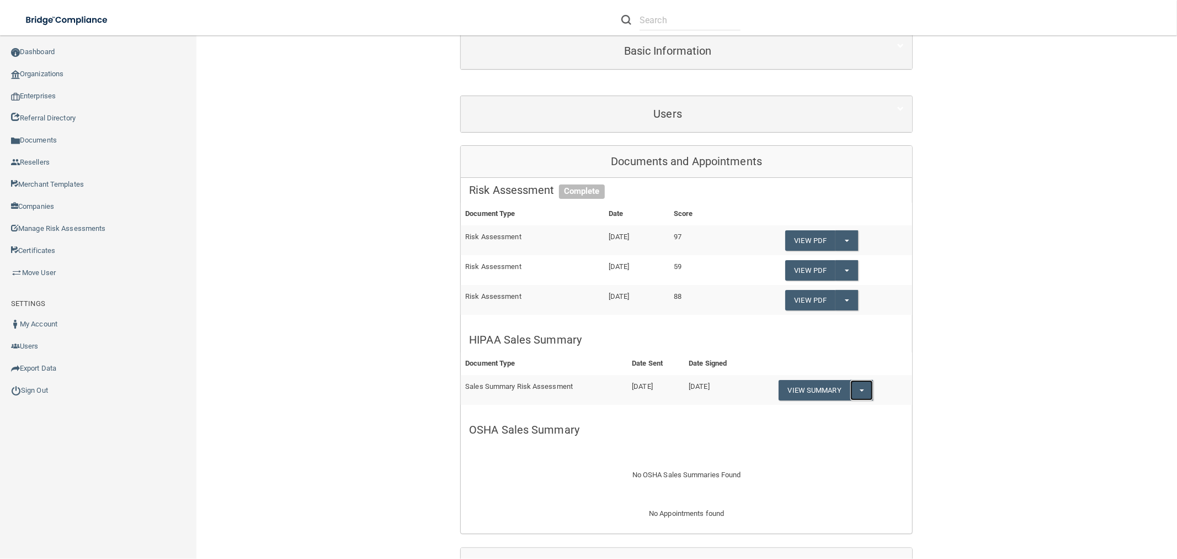
click at [853, 395] on button "Split button!" at bounding box center [861, 390] width 23 height 20
click at [844, 411] on link "Download as PDF" at bounding box center [825, 412] width 92 height 17
click at [858, 387] on button "Split button!" at bounding box center [861, 390] width 23 height 20
click at [829, 407] on link "Download as PDF" at bounding box center [825, 412] width 92 height 17
click at [135, 72] on link "Organizations" at bounding box center [98, 74] width 197 height 22
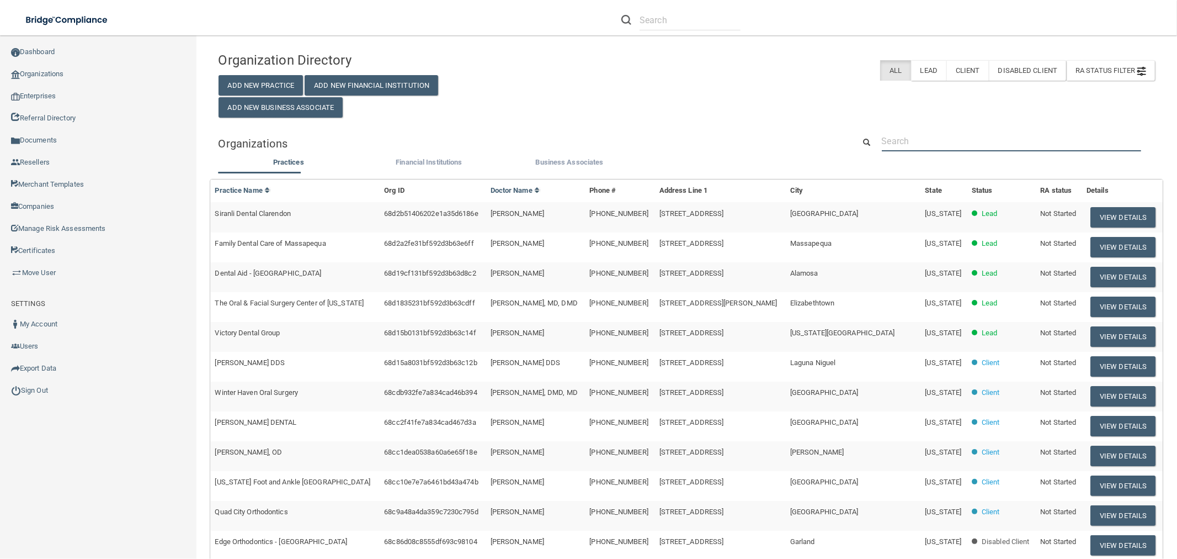
click at [958, 138] on input "text" at bounding box center [1011, 141] width 259 height 20
paste input "Modern Dentistry"
type input "Modern Dentistry"
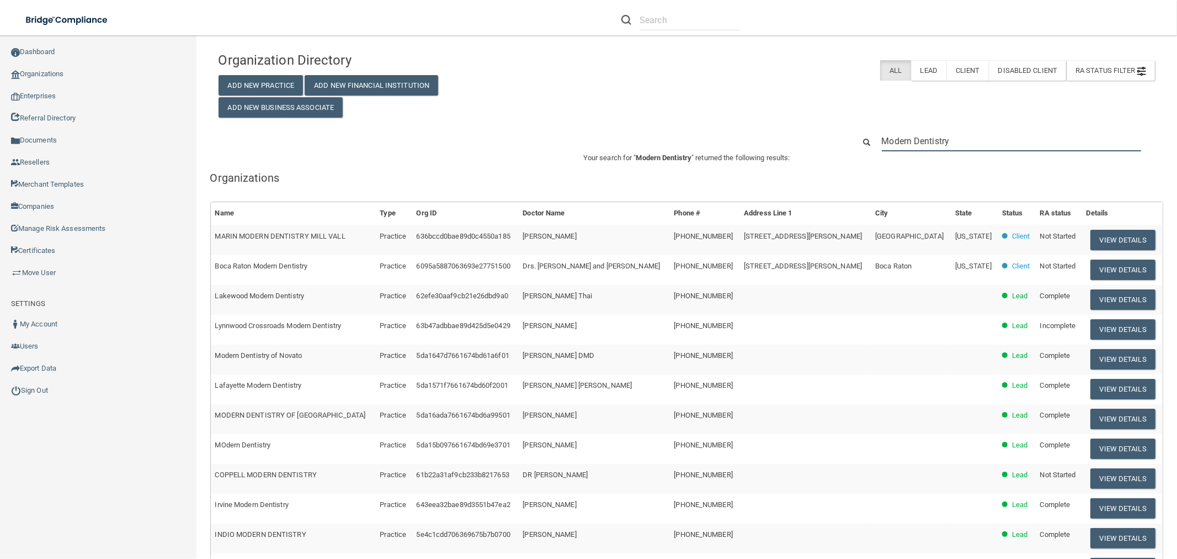
click at [928, 142] on input "Modern Dentistry" at bounding box center [1011, 141] width 259 height 20
paste input "[PERSON_NAME][EMAIL_ADDRESS][DOMAIN_NAME]"
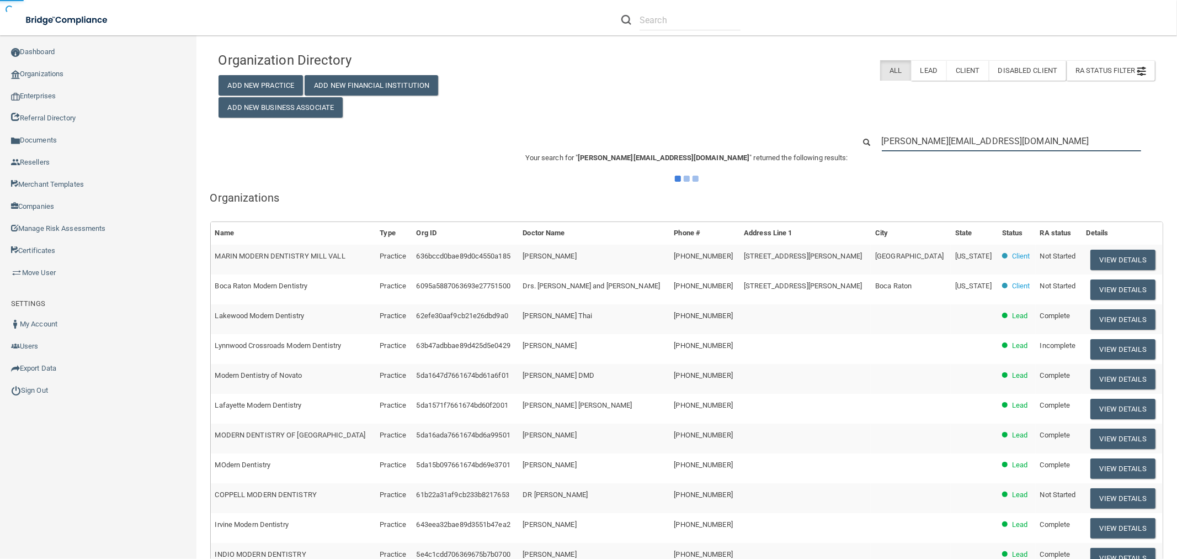
type input "[PERSON_NAME][EMAIL_ADDRESS][DOMAIN_NAME]"
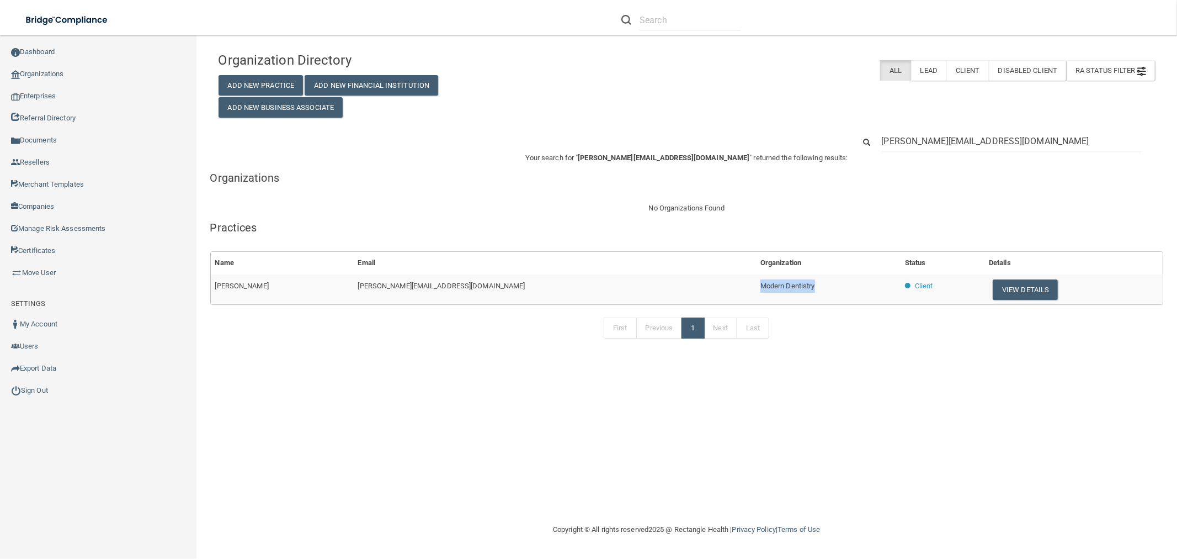
drag, startPoint x: 769, startPoint y: 285, endPoint x: 762, endPoint y: 262, distance: 23.7
click at [756, 283] on td "Modern Dentistry" at bounding box center [828, 289] width 145 height 30
copy span "Modern Dentistry"
click at [921, 139] on input "[PERSON_NAME][EMAIL_ADDRESS][DOMAIN_NAME]" at bounding box center [1011, 141] width 259 height 20
click at [920, 139] on input "[PERSON_NAME][EMAIL_ADDRESS][DOMAIN_NAME]" at bounding box center [1011, 141] width 259 height 20
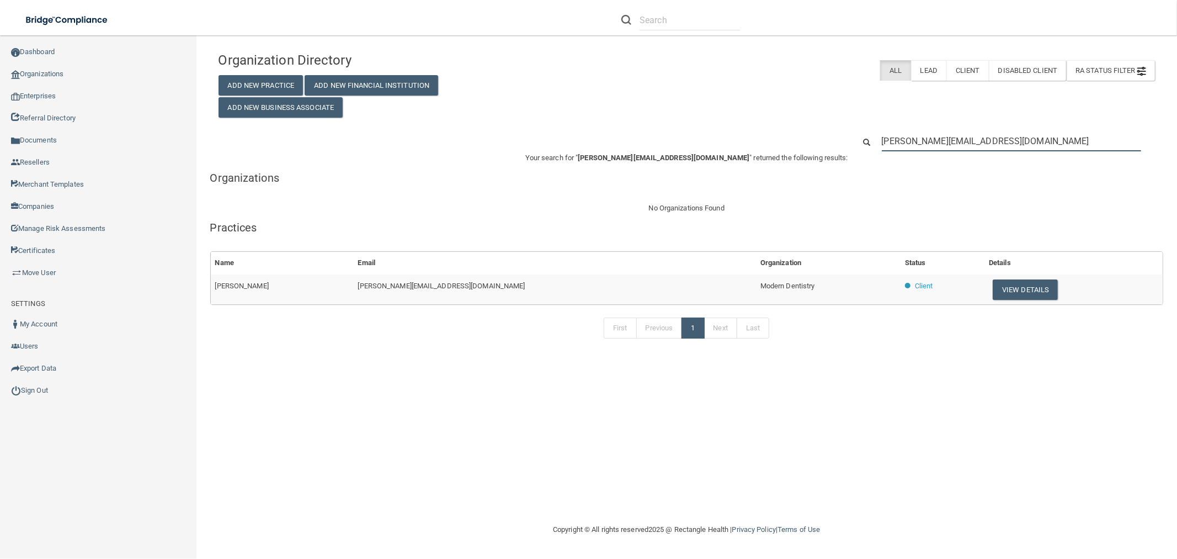
click at [920, 139] on input "[PERSON_NAME][EMAIL_ADDRESS][DOMAIN_NAME]" at bounding box center [1011, 141] width 259 height 20
paste input "Modern Dentistry"
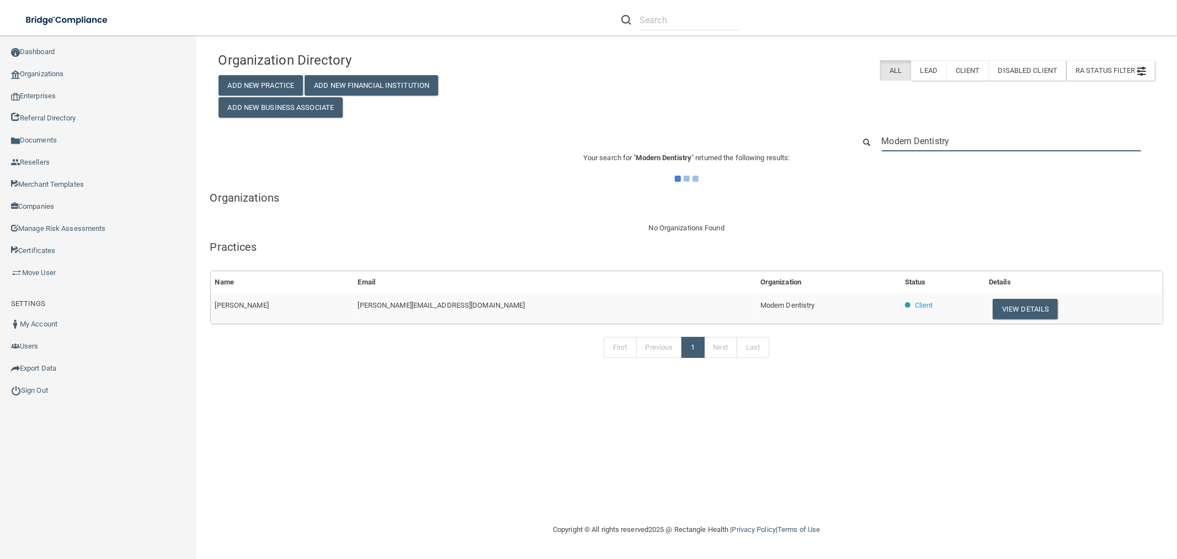
type input "Modern Dentistry"
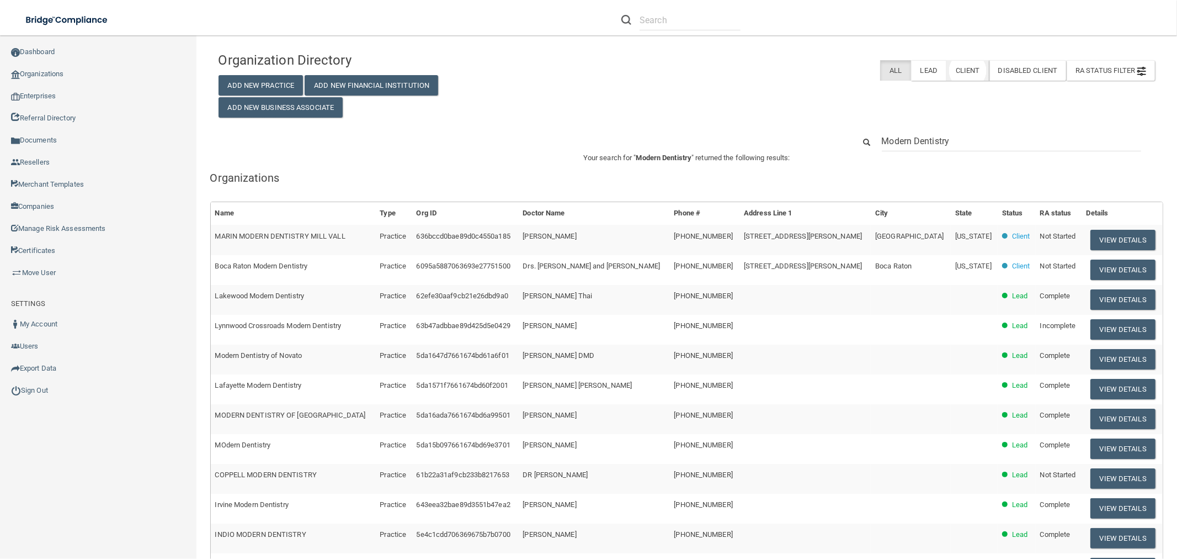
click at [951, 76] on label "Client" at bounding box center [967, 70] width 42 height 20
click at [978, 143] on input "Modern Dentistry" at bounding box center [1011, 141] width 259 height 20
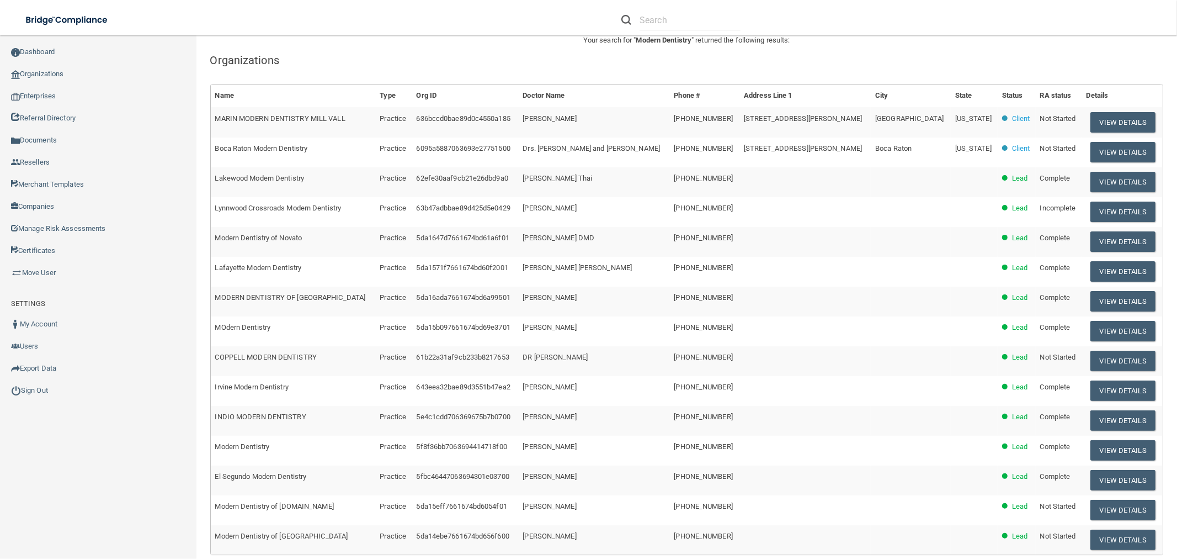
scroll to position [259, 0]
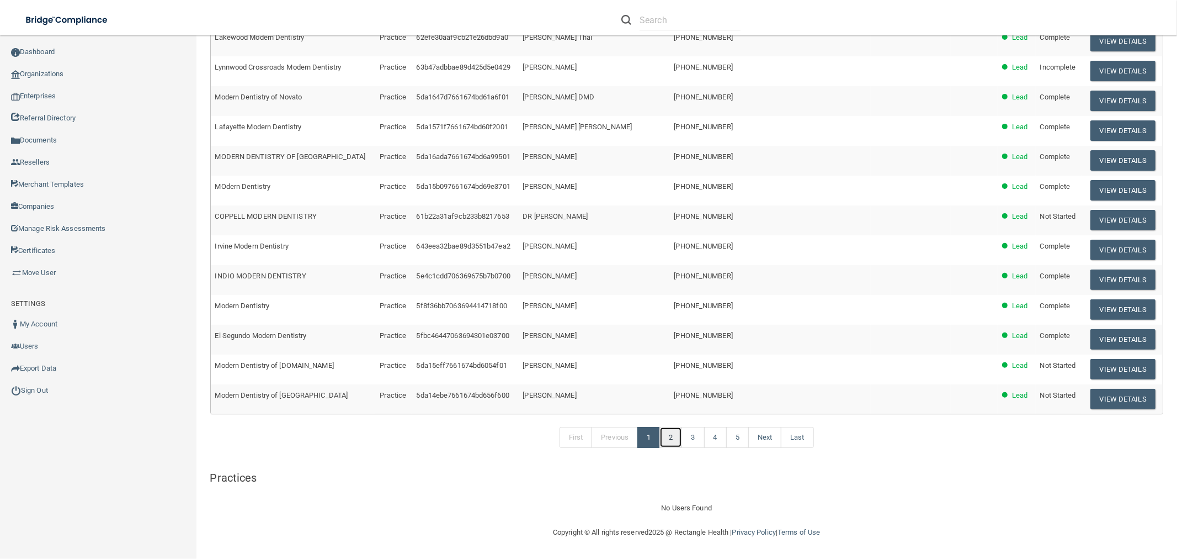
click at [664, 432] on link "2" at bounding box center [670, 437] width 23 height 21
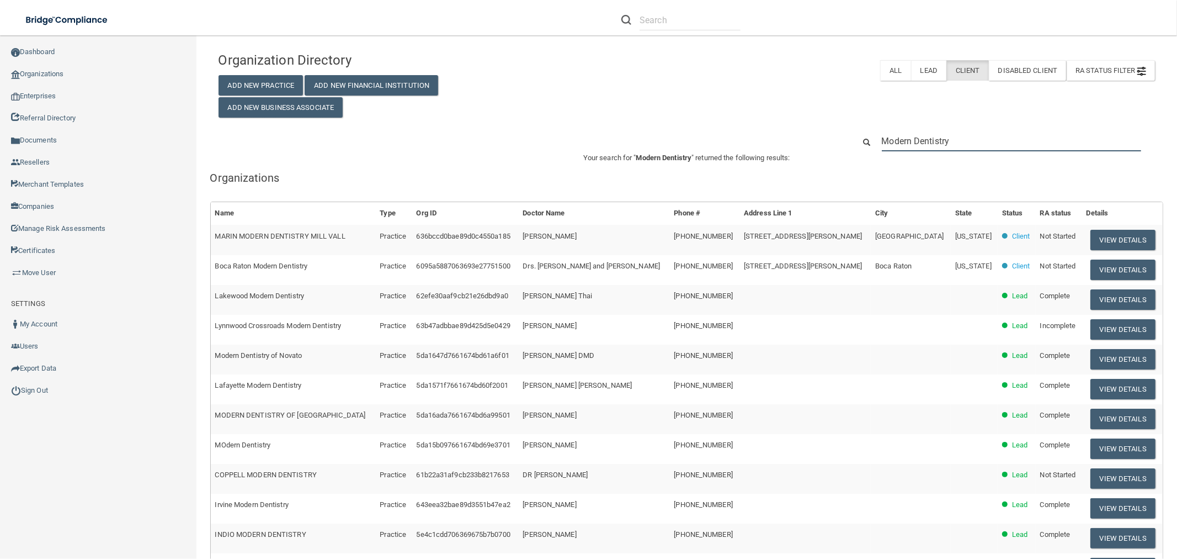
click at [944, 143] on input "Modern Dentistry" at bounding box center [1011, 141] width 259 height 20
click at [943, 143] on input "Modern Dentistry" at bounding box center [1011, 141] width 259 height 20
paste input "[PERSON_NAME][EMAIL_ADDRESS][DOMAIN_NAME]"
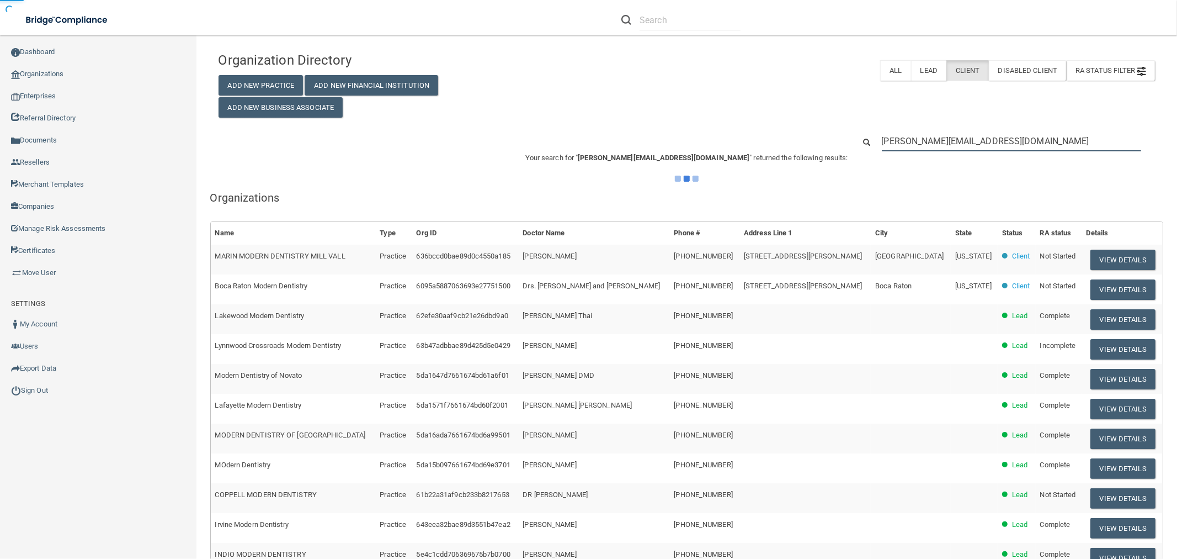
type input "[PERSON_NAME][EMAIL_ADDRESS][DOMAIN_NAME]"
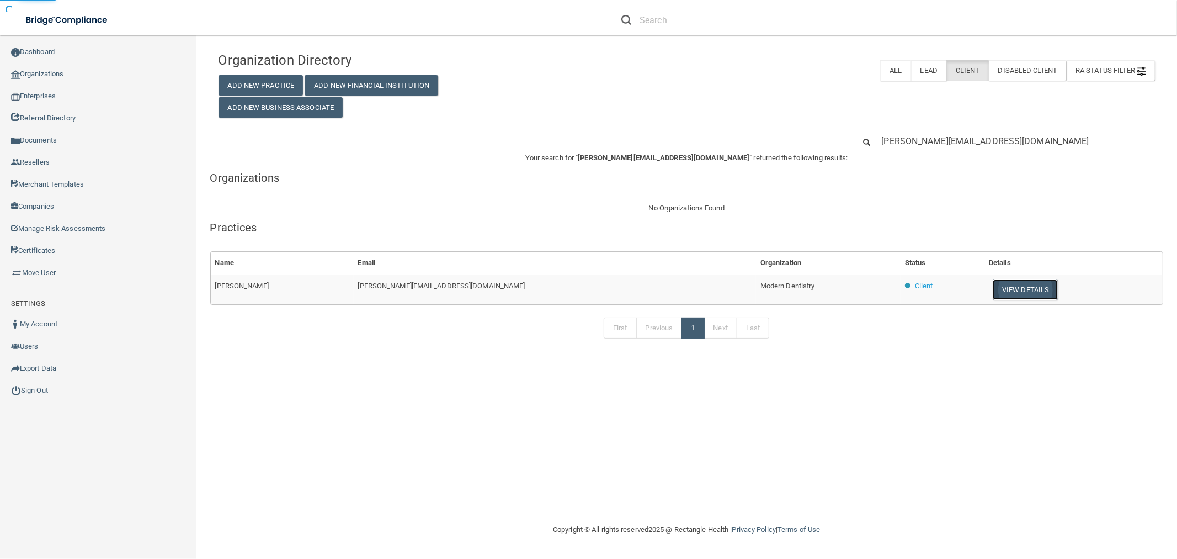
click at [1022, 288] on button "View Details" at bounding box center [1025, 289] width 65 height 20
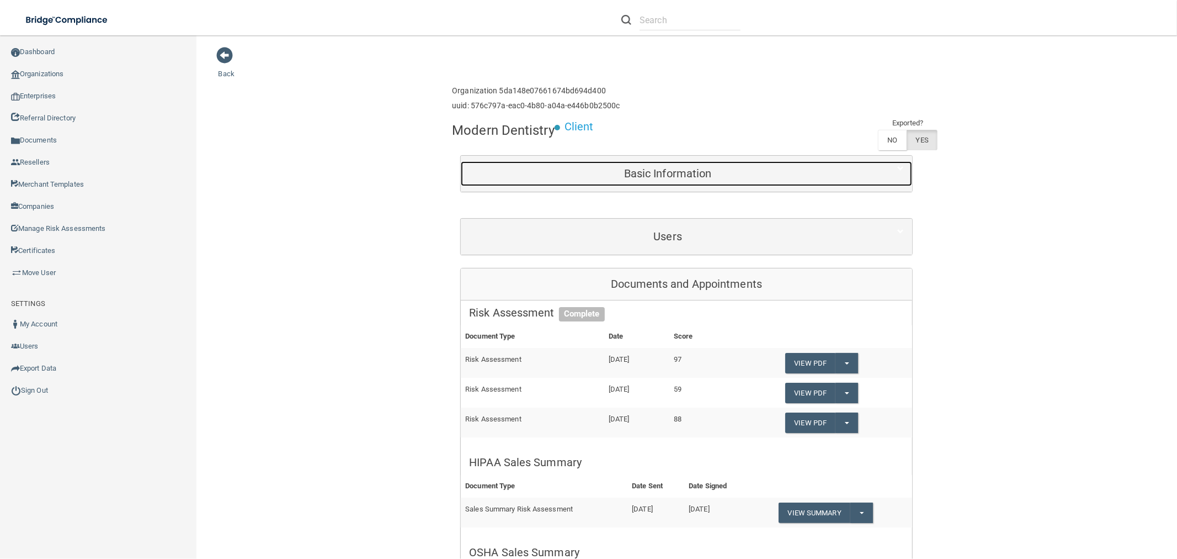
click at [704, 175] on h5 "Basic Information" at bounding box center [667, 173] width 397 height 12
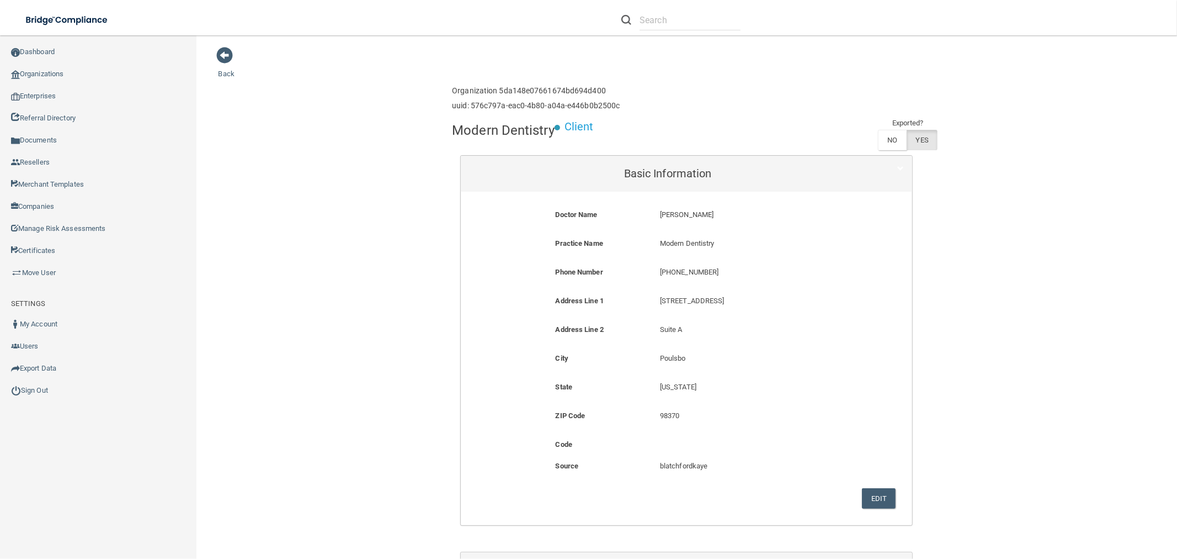
click at [697, 246] on p "Modern Dentistry" at bounding box center [756, 243] width 193 height 13
copy form "Modern Dentistry"
click at [79, 74] on link "Organizations" at bounding box center [98, 74] width 197 height 22
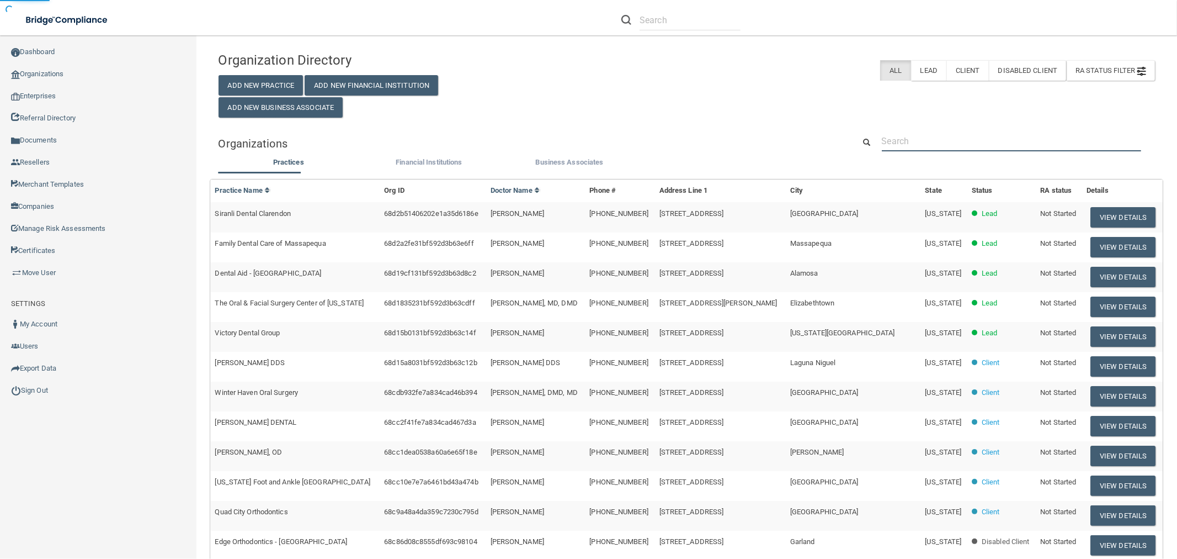
click at [945, 138] on input "text" at bounding box center [1011, 141] width 259 height 20
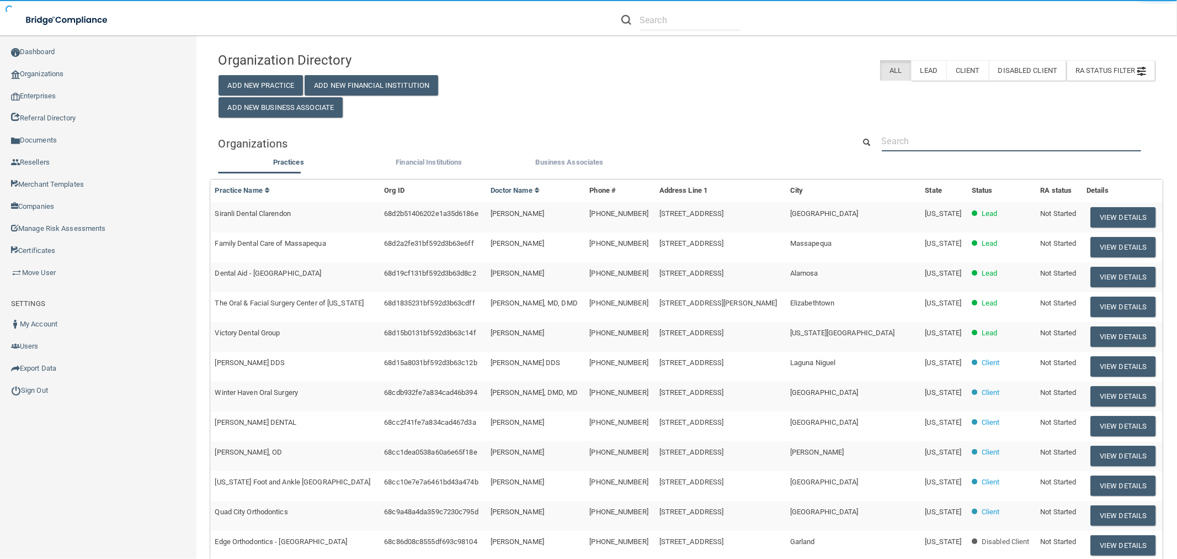
paste input "Modern Dentistry - Lynwood"
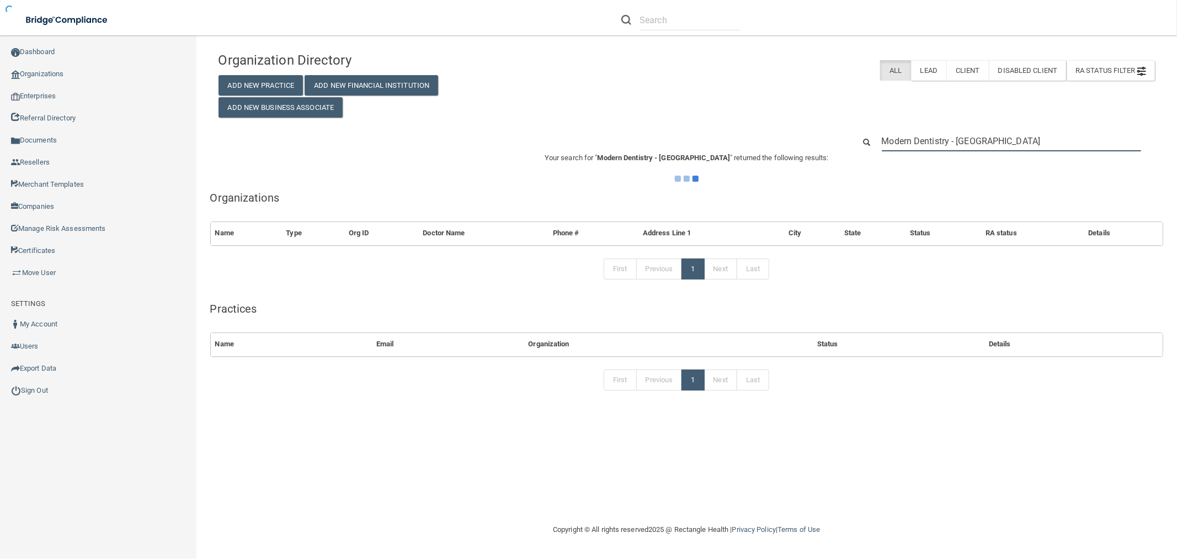
type input "Modern Dentistry - Lynwood"
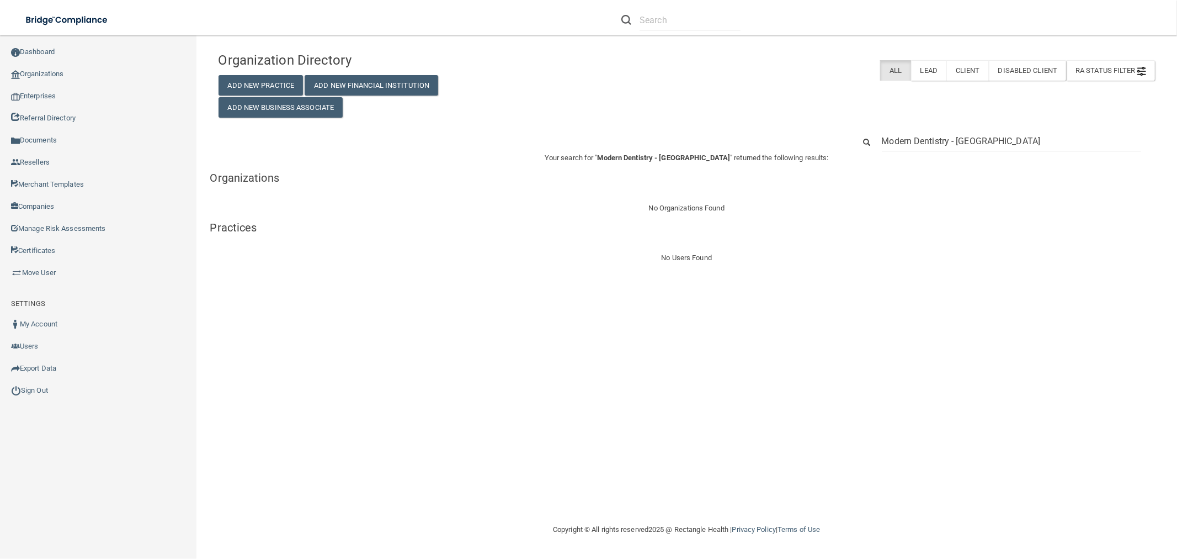
drag, startPoint x: 992, startPoint y: 143, endPoint x: 958, endPoint y: 146, distance: 33.7
click at [958, 146] on input "Modern Dentistry - Lynwood" at bounding box center [1011, 141] width 259 height 20
type input "Modern Dentistry"
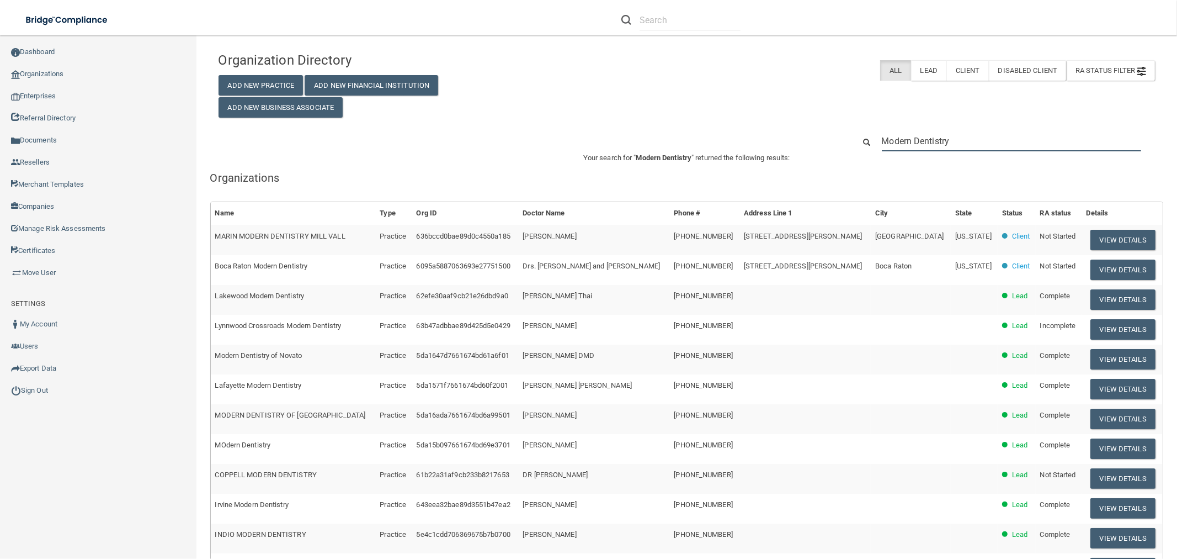
click at [969, 140] on input "Modern Dentistry" at bounding box center [1011, 141] width 259 height 20
click at [966, 143] on input "Modern Dentistry" at bounding box center [1011, 141] width 259 height 20
paste input "(360) 779-3958"
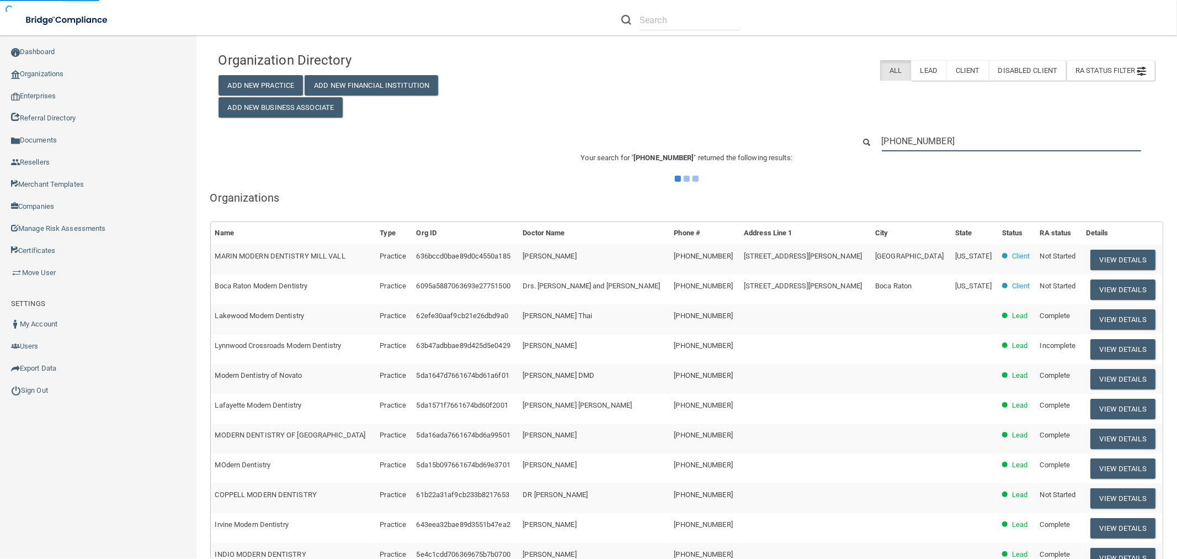
type input "(360) 779-3958"
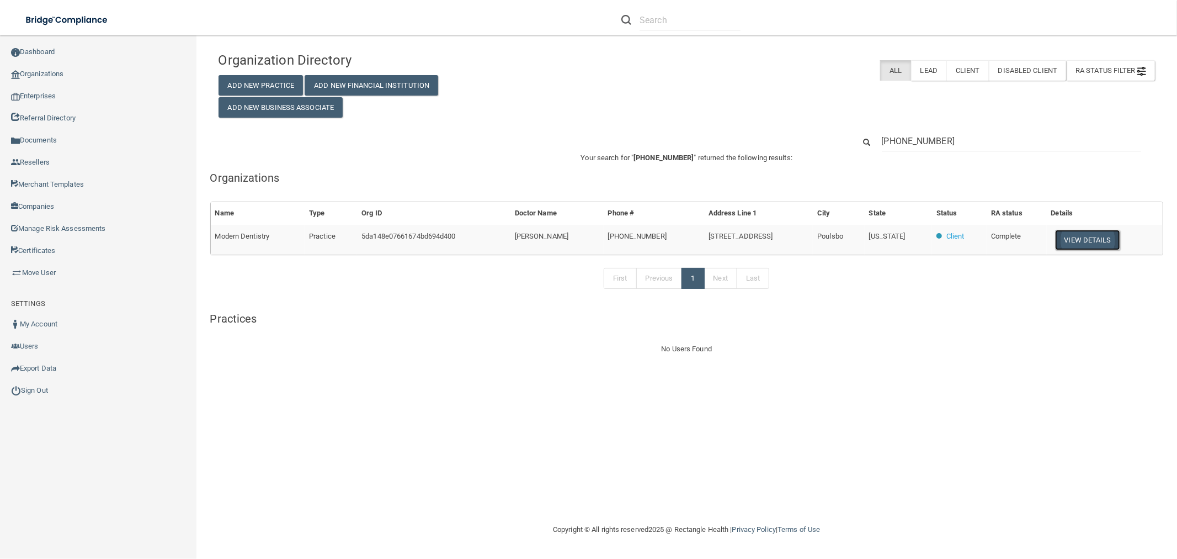
click at [1084, 244] on button "View Details" at bounding box center [1087, 240] width 65 height 20
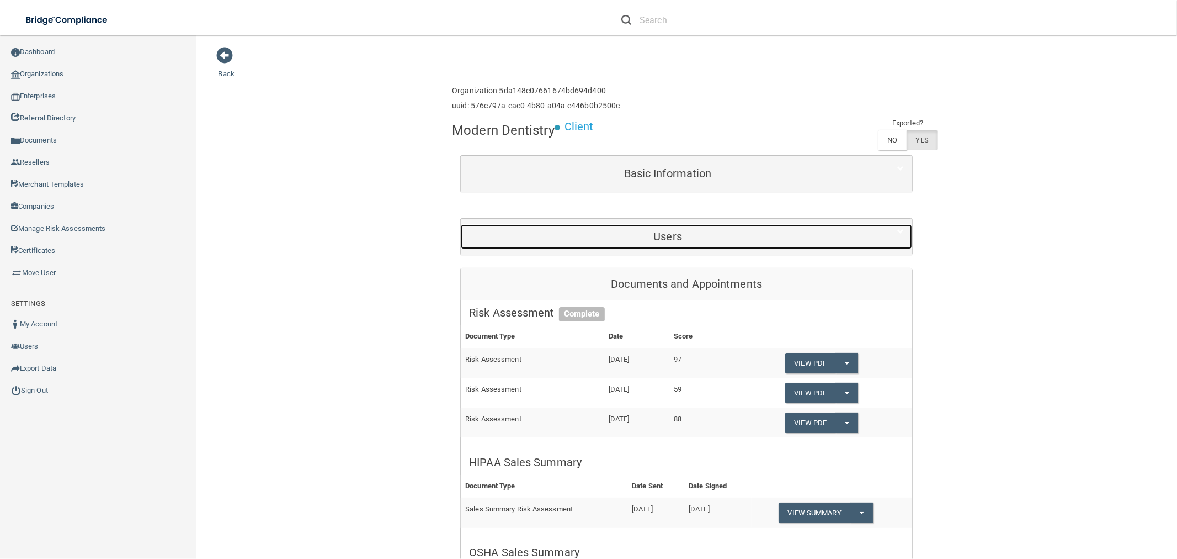
click at [661, 226] on div "Users" at bounding box center [668, 236] width 414 height 25
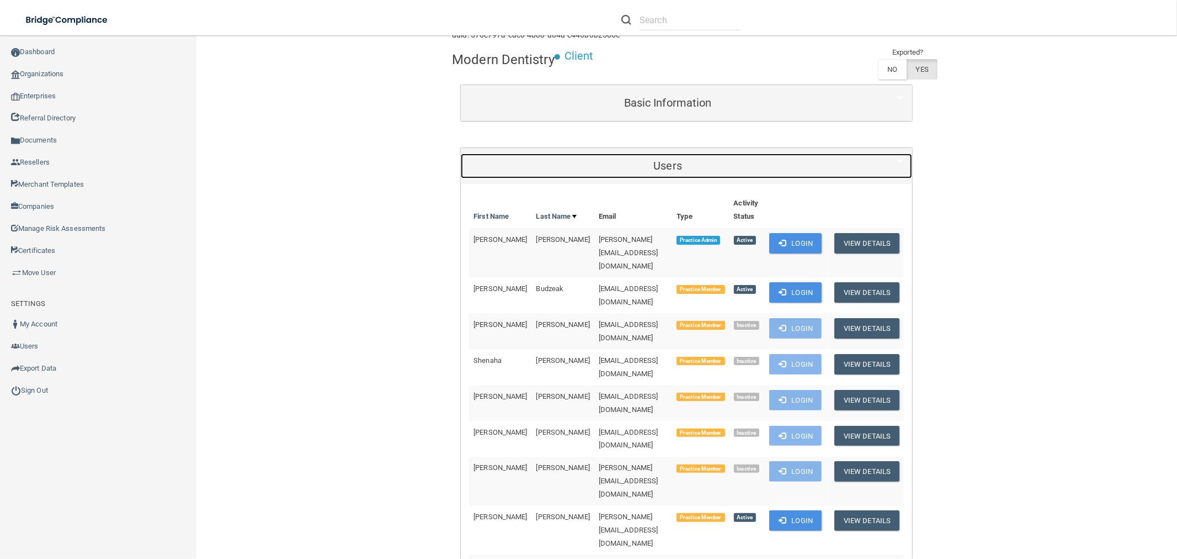
scroll to position [61, 0]
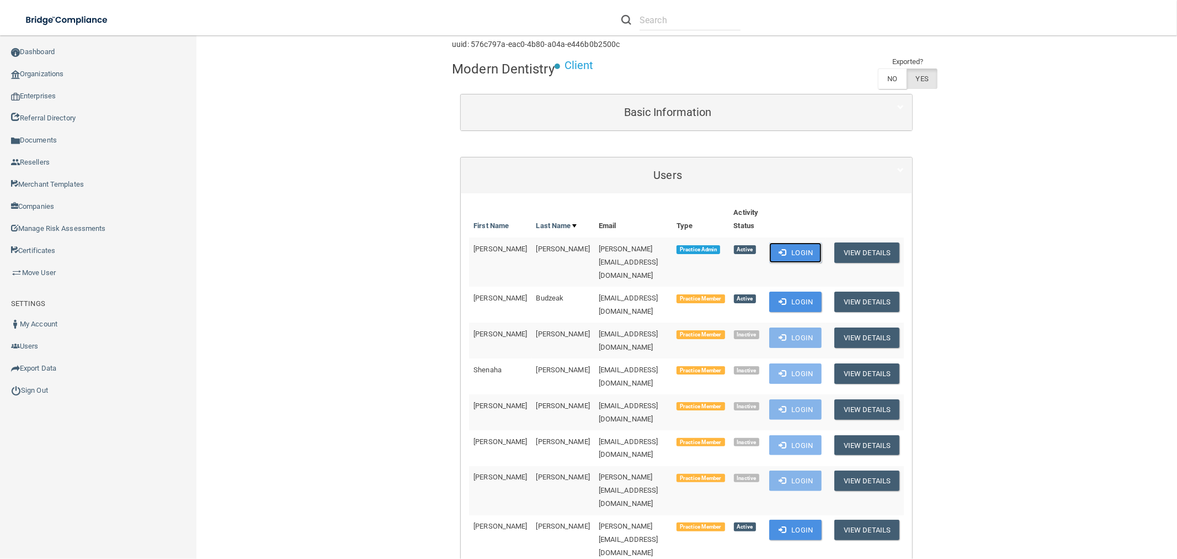
click at [816, 245] on button "Login" at bounding box center [795, 252] width 52 height 20
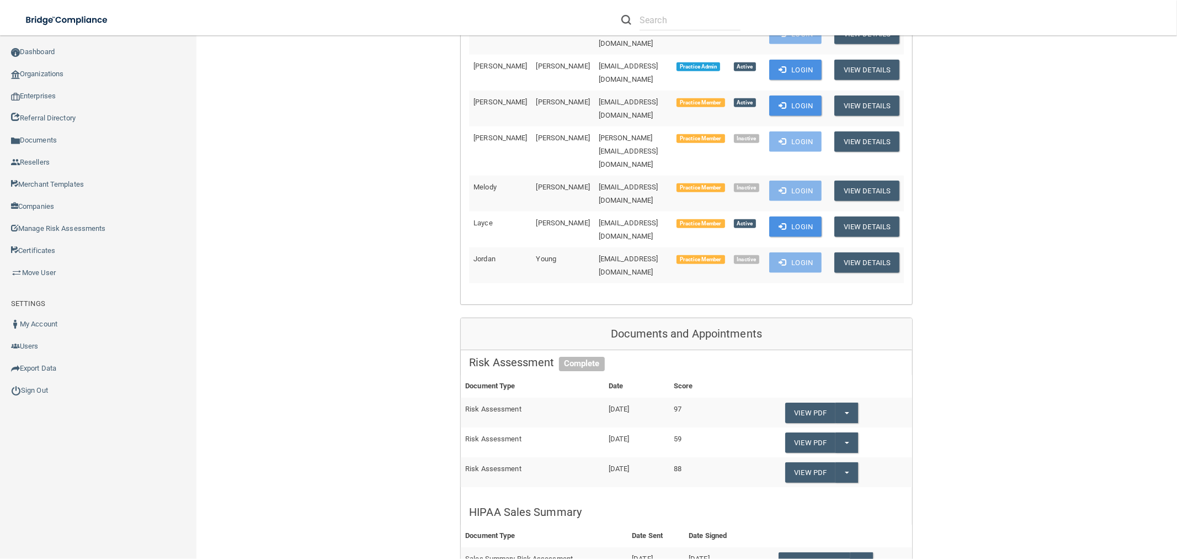
scroll to position [1104, 0]
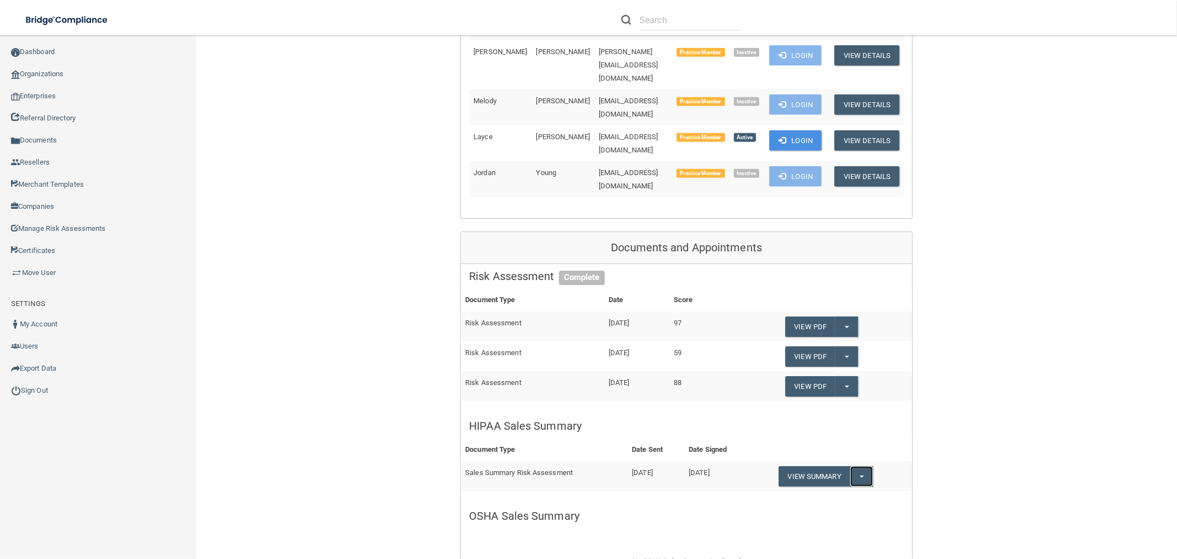
click at [860, 466] on button "Split button!" at bounding box center [861, 476] width 23 height 20
click at [834, 490] on link "Download as PDF" at bounding box center [825, 498] width 92 height 17
drag, startPoint x: 102, startPoint y: 75, endPoint x: 161, endPoint y: 74, distance: 59.6
click at [102, 75] on link "Organizations" at bounding box center [98, 74] width 197 height 22
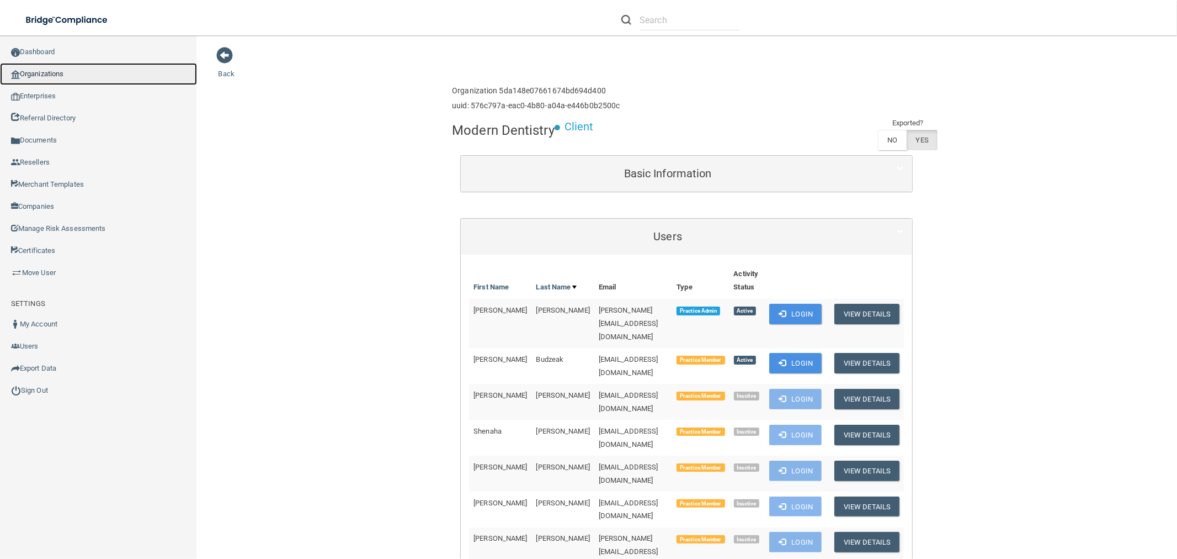
click at [58, 72] on link "Organizations" at bounding box center [98, 74] width 197 height 22
click at [23, 68] on link "Organizations" at bounding box center [98, 74] width 197 height 22
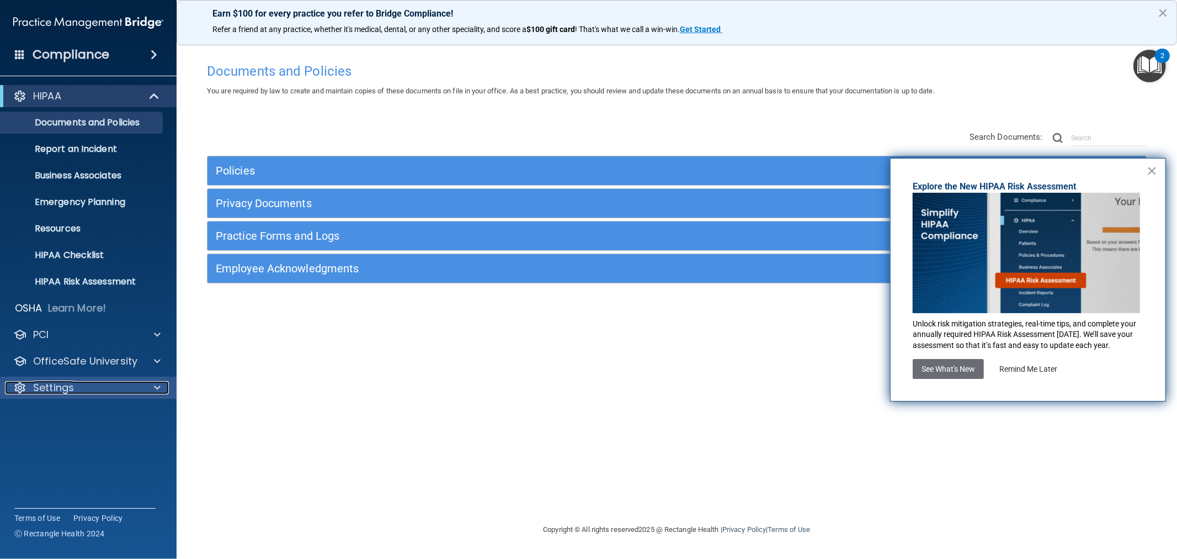
click at [48, 387] on p "Settings" at bounding box center [53, 387] width 41 height 13
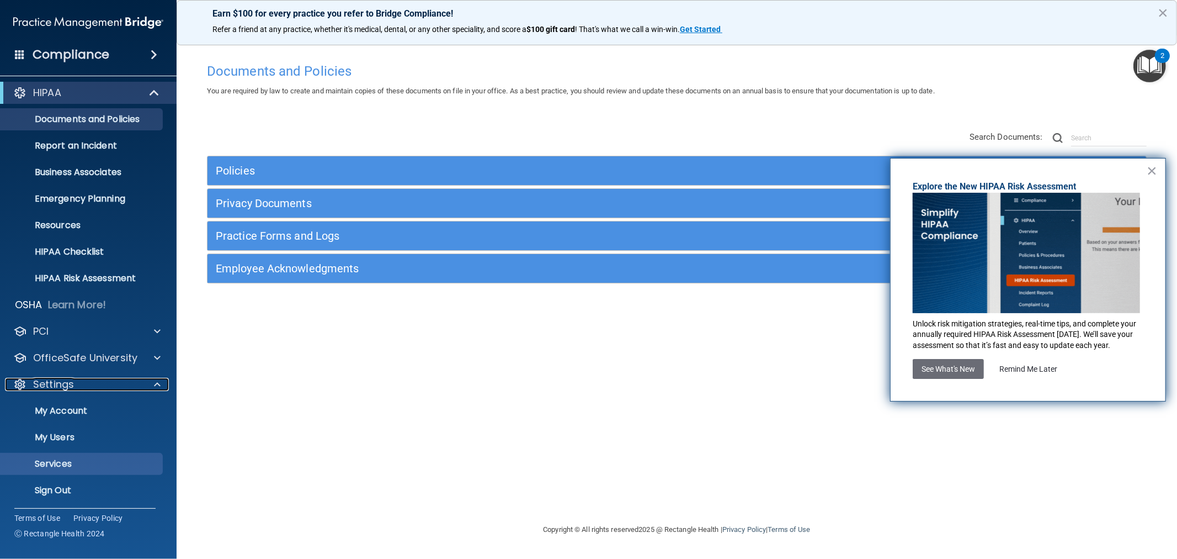
scroll to position [4, 0]
click at [57, 488] on p "Sign Out" at bounding box center [82, 488] width 151 height 11
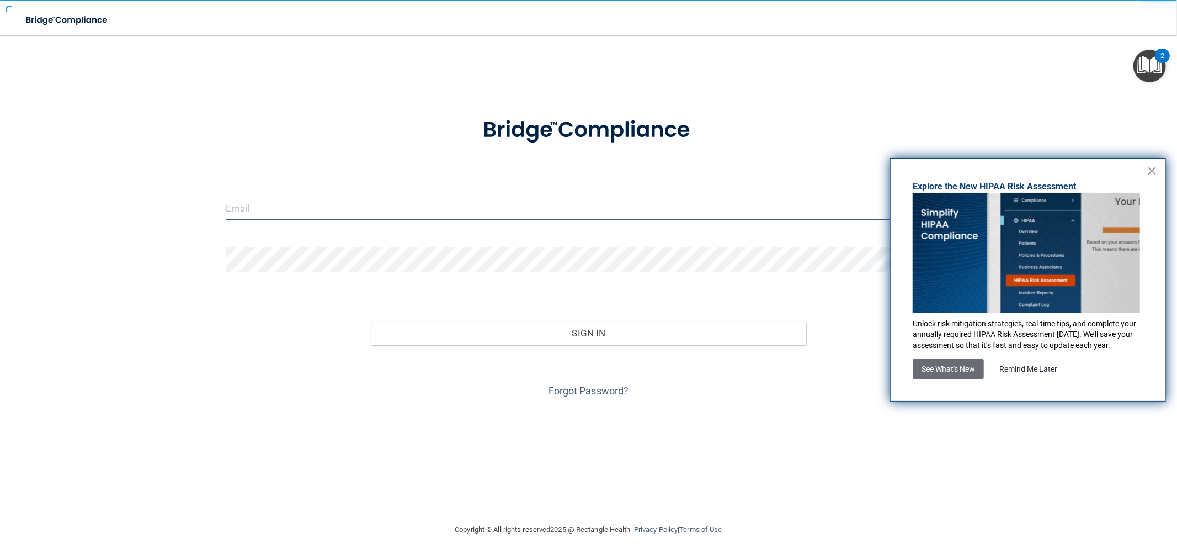
type input "[EMAIL_ADDRESS][DOMAIN_NAME]"
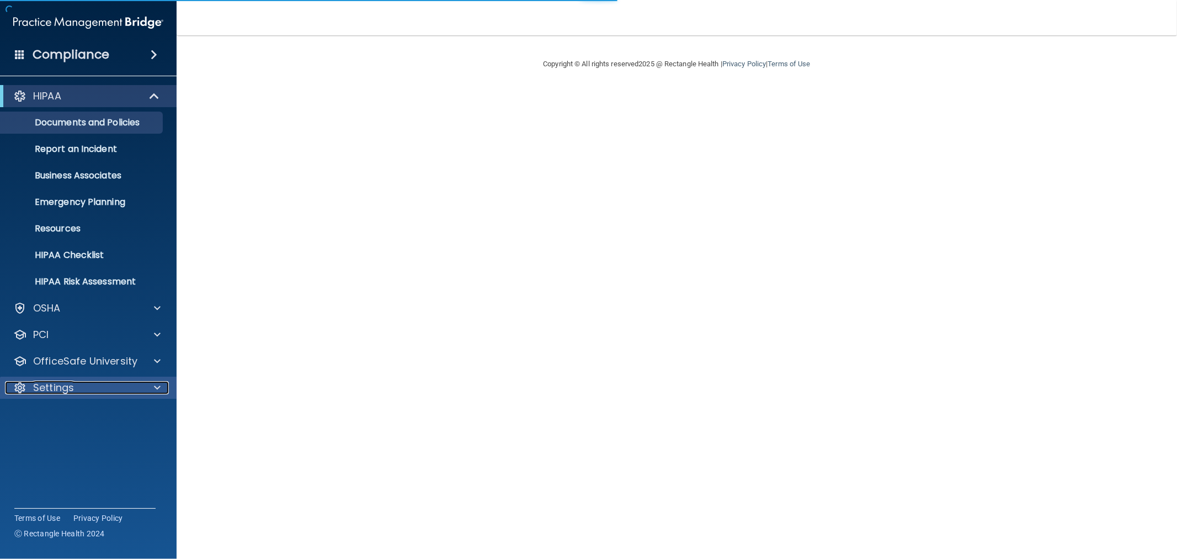
click at [49, 384] on p "Settings" at bounding box center [53, 387] width 41 height 13
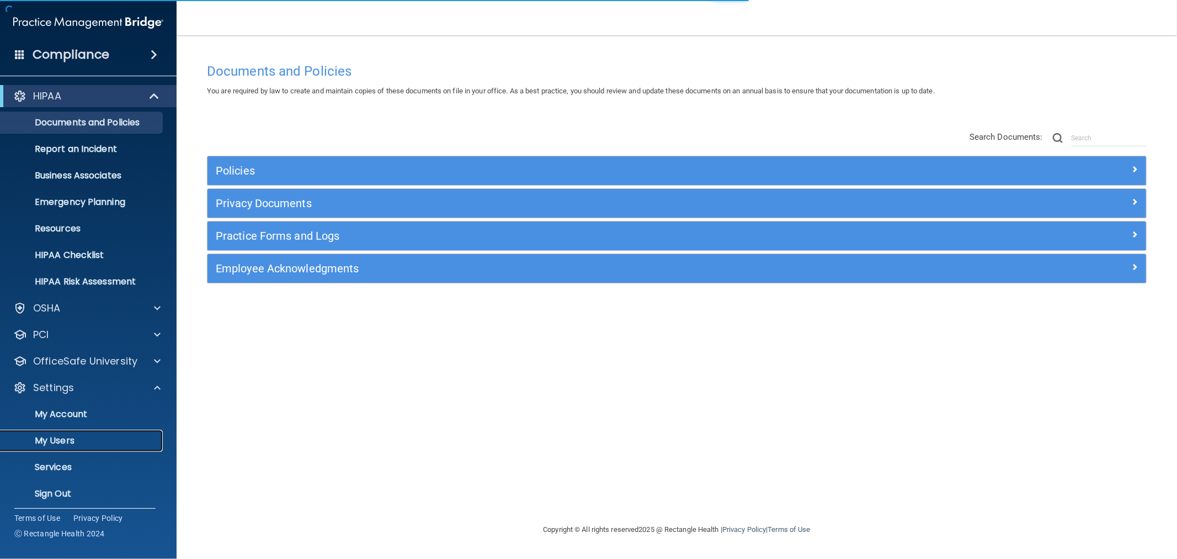
click at [51, 440] on p "My Users" at bounding box center [82, 440] width 151 height 11
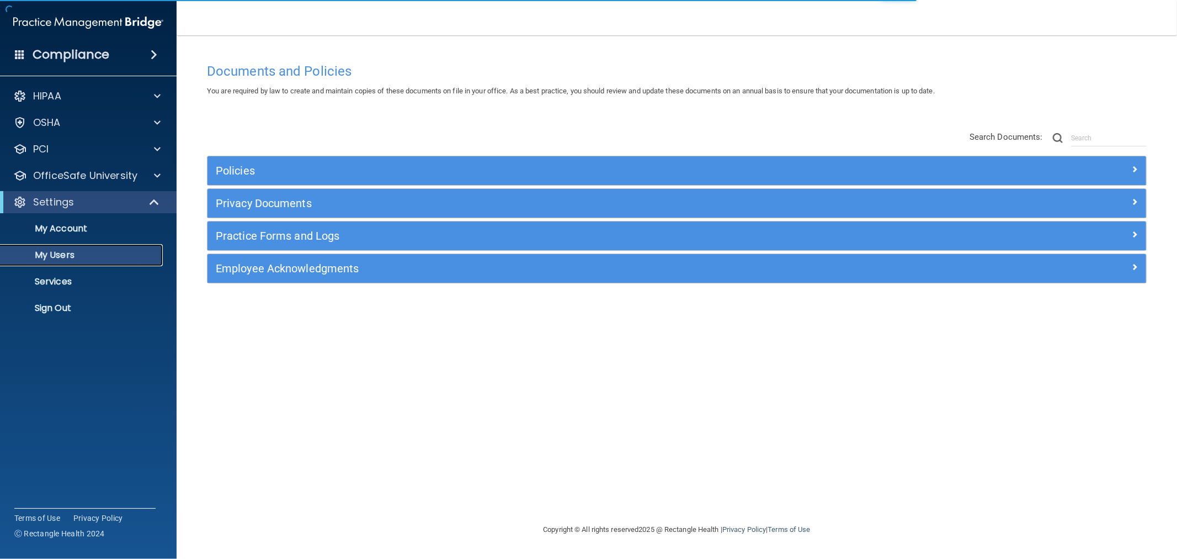
select select "20"
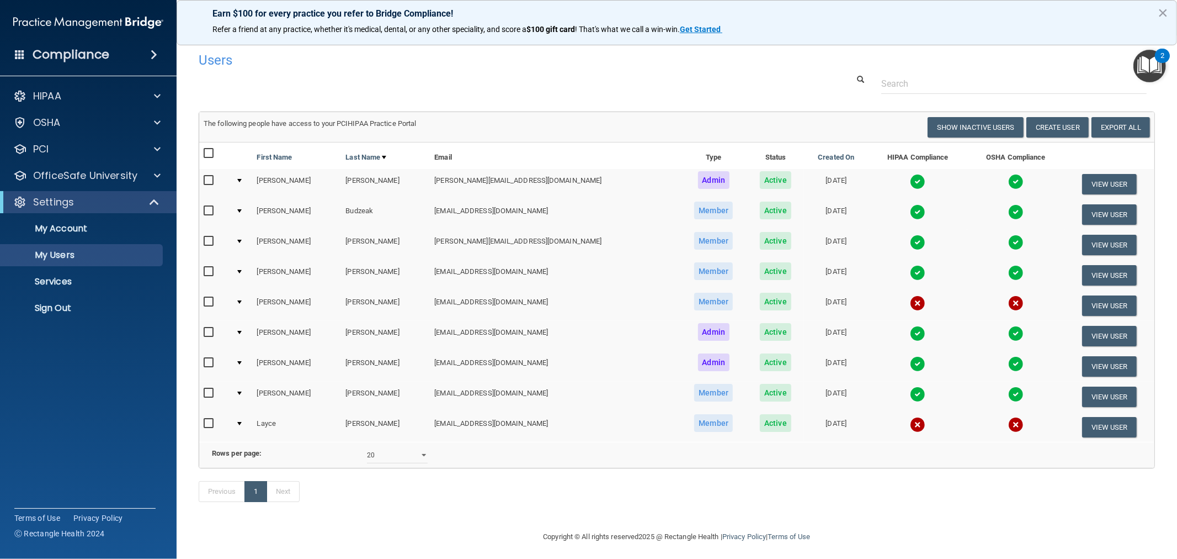
click at [910, 184] on img at bounding box center [917, 181] width 15 height 15
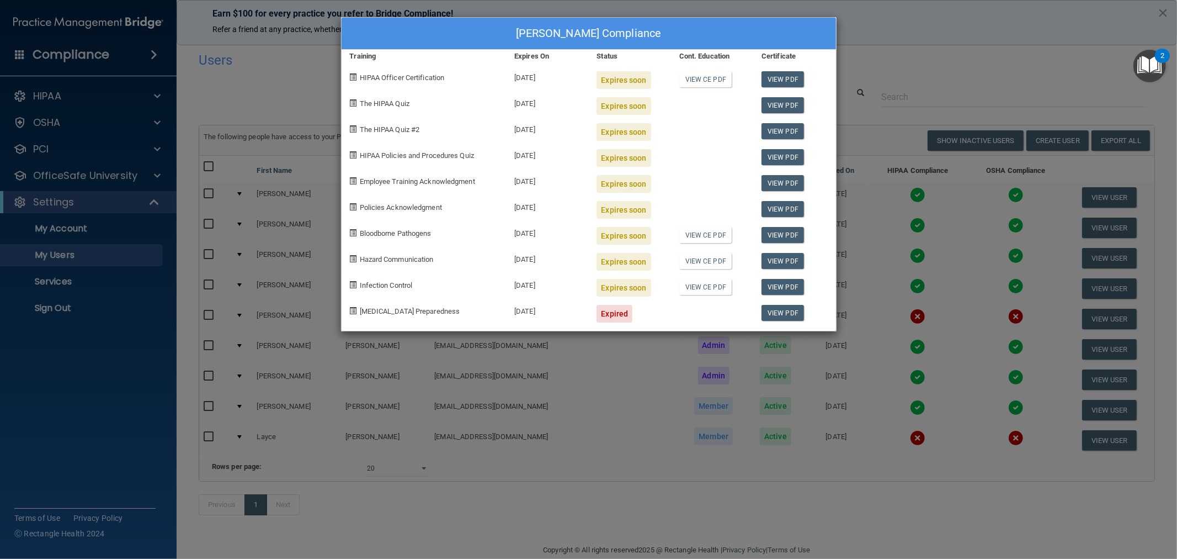
click at [895, 263] on div "Courtney Betts's Compliance Training Expires On Status Cont. Education Certific…" at bounding box center [588, 279] width 1177 height 559
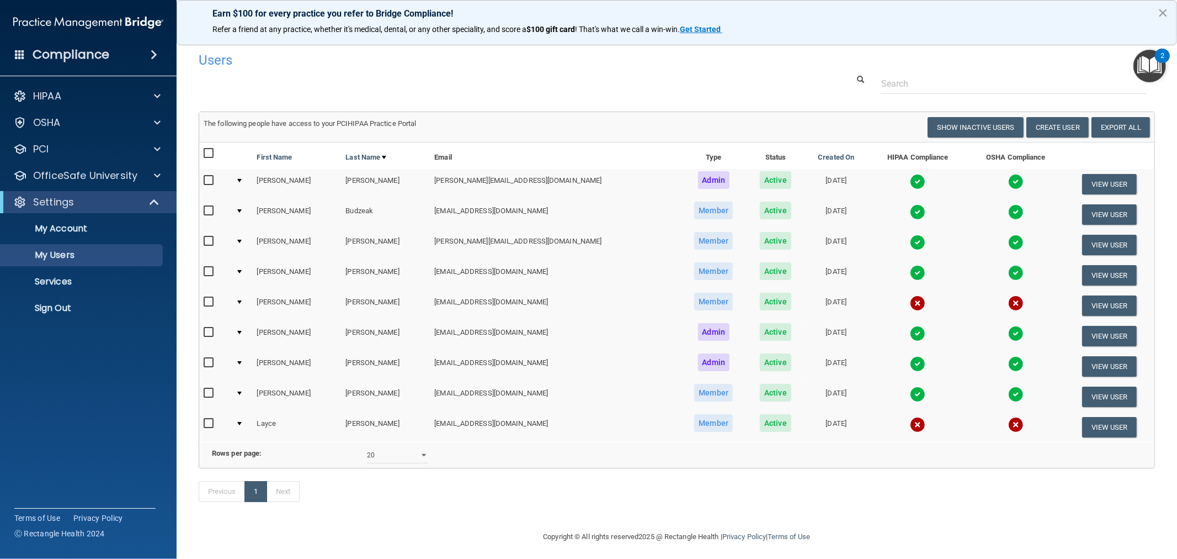
click at [910, 212] on img at bounding box center [917, 211] width 15 height 15
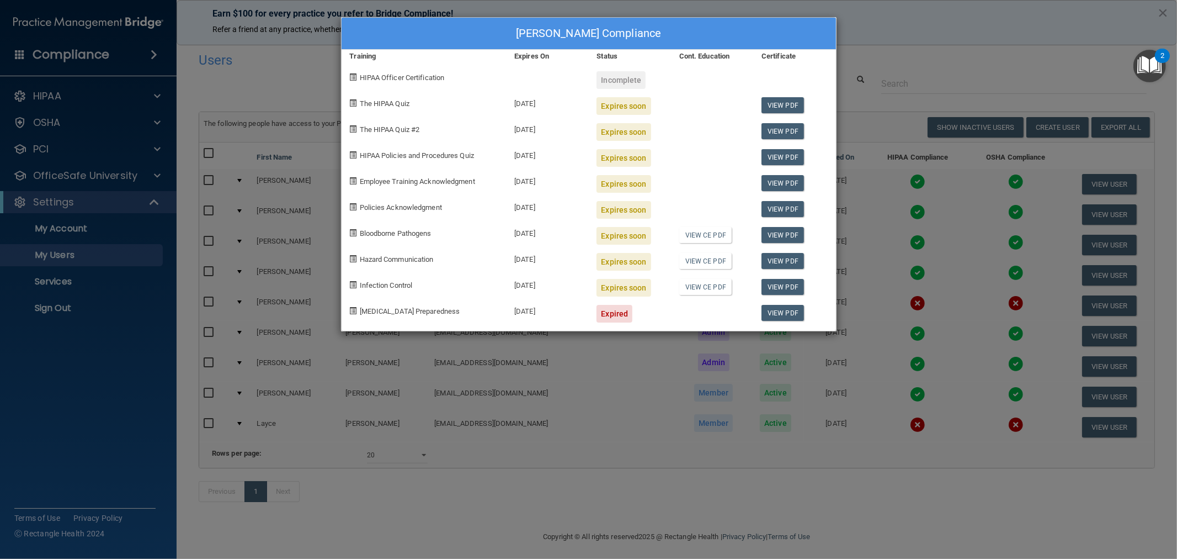
click at [884, 276] on div "Tiffany Budzeak's Compliance Training Expires On Status Cont. Education Certifi…" at bounding box center [588, 279] width 1177 height 559
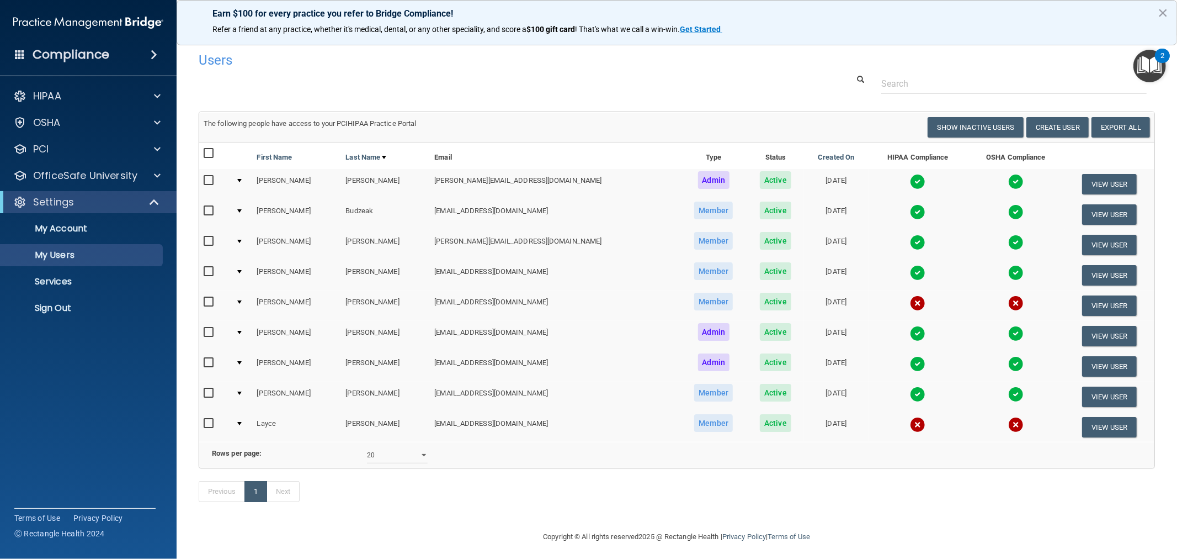
click at [910, 241] on img at bounding box center [917, 242] width 15 height 15
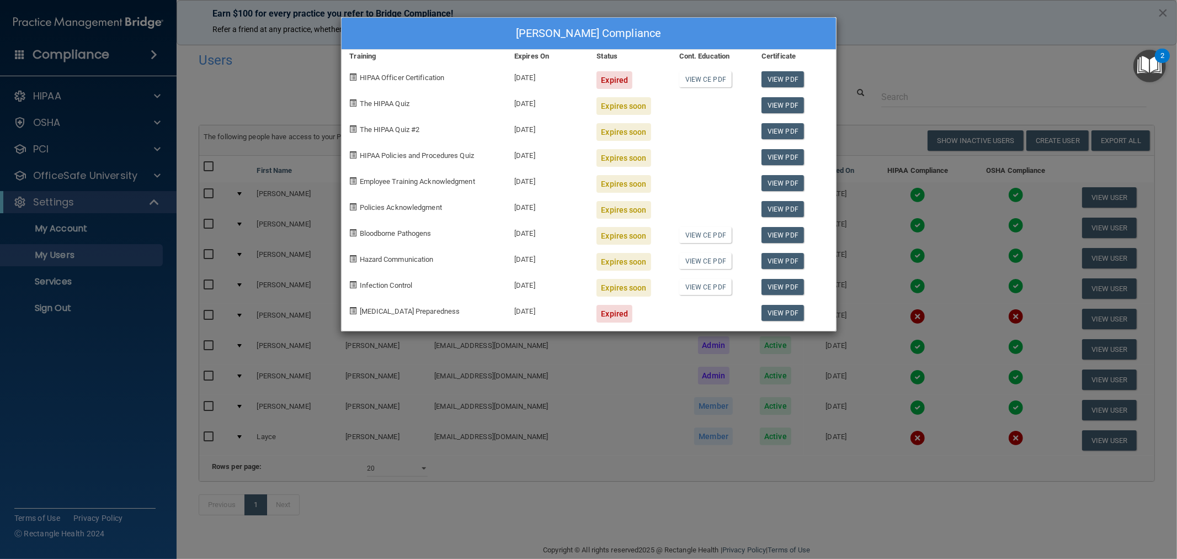
click at [886, 283] on div "Marisa Hurley's Compliance Training Expires On Status Cont. Education Certifica…" at bounding box center [588, 279] width 1177 height 559
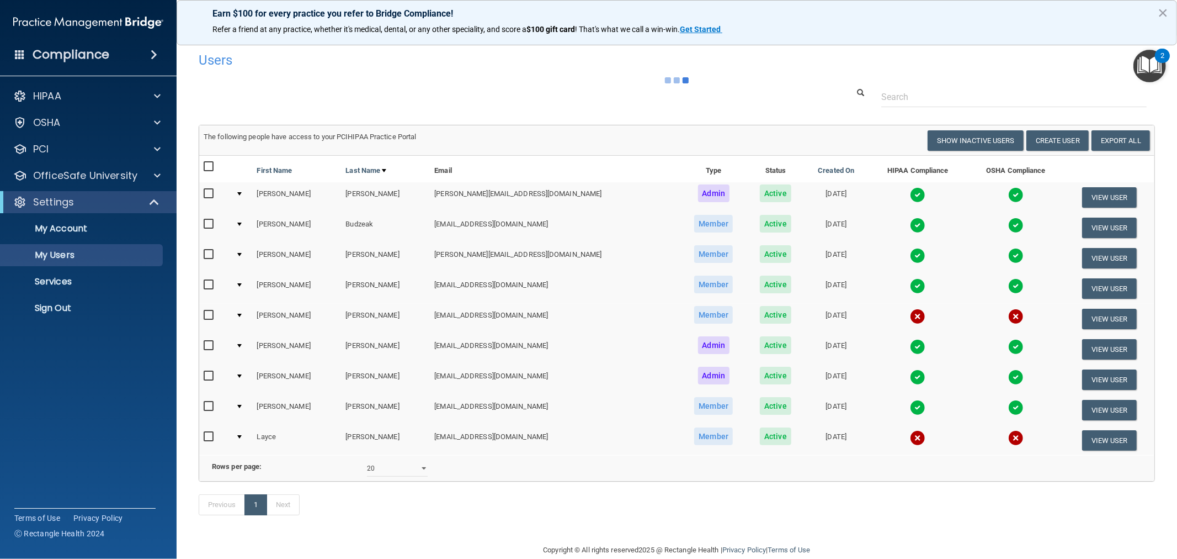
click at [910, 285] on img at bounding box center [917, 285] width 15 height 15
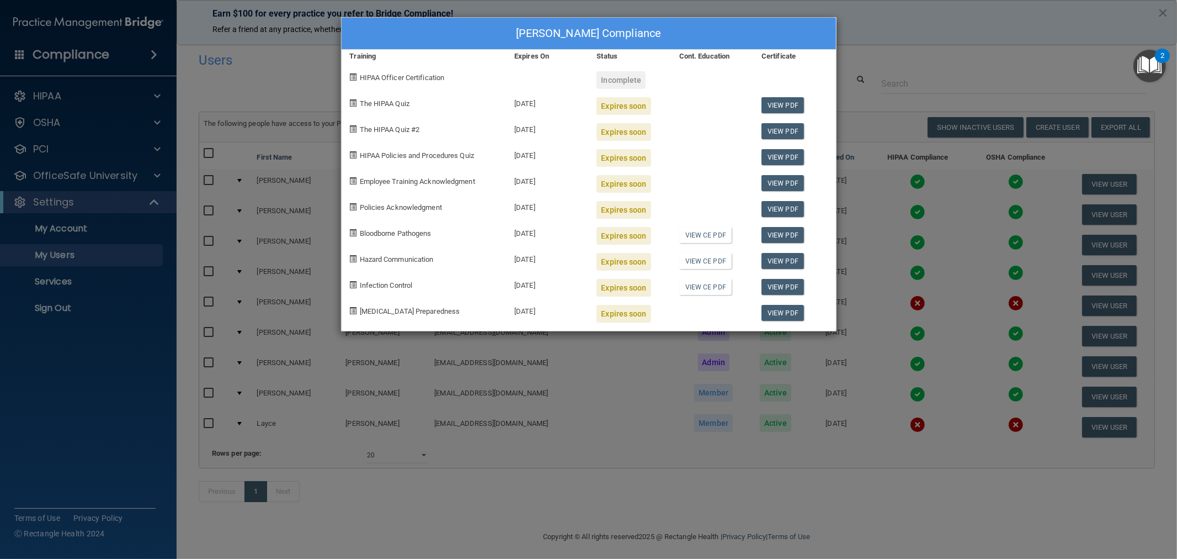
click at [955, 304] on div "Nicole Leiker's Compliance Training Expires On Status Cont. Education Certifica…" at bounding box center [588, 279] width 1177 height 559
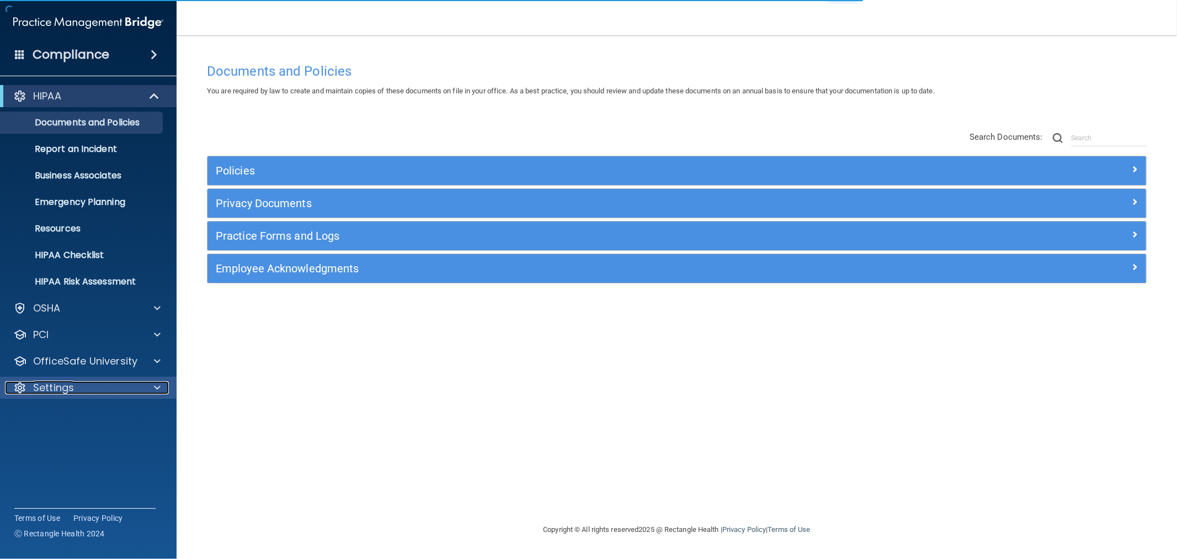
click at [62, 387] on p "Settings" at bounding box center [53, 387] width 41 height 13
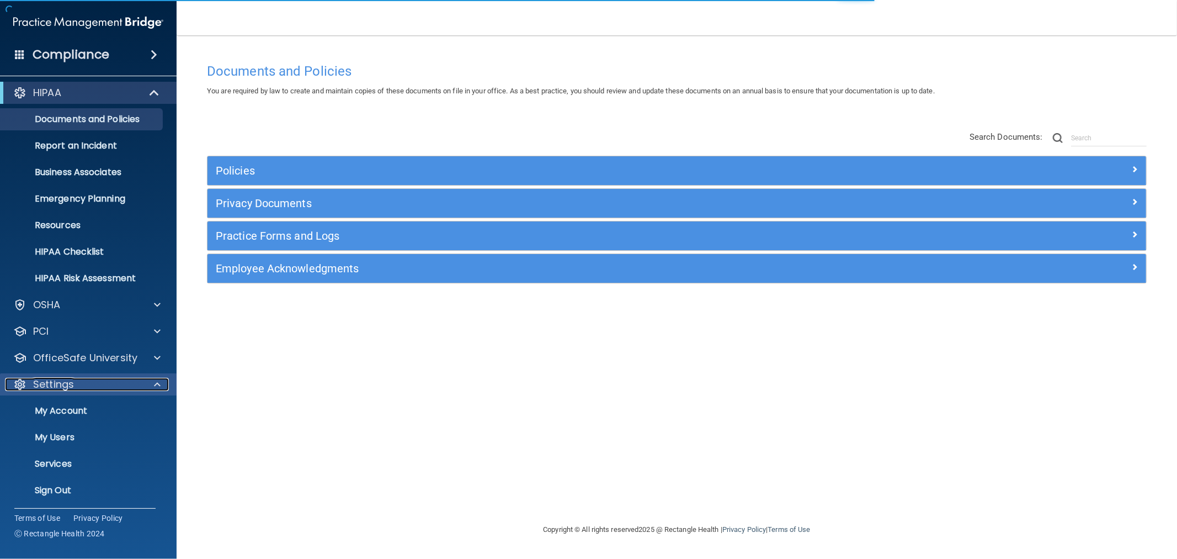
scroll to position [4, 0]
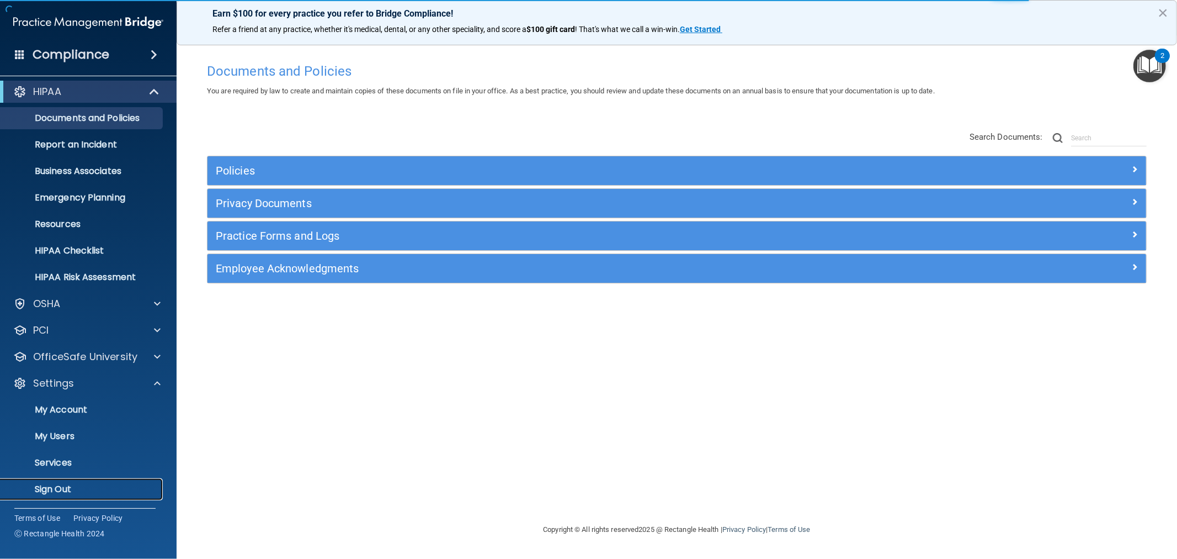
click at [44, 490] on p "Sign Out" at bounding box center [82, 488] width 151 height 11
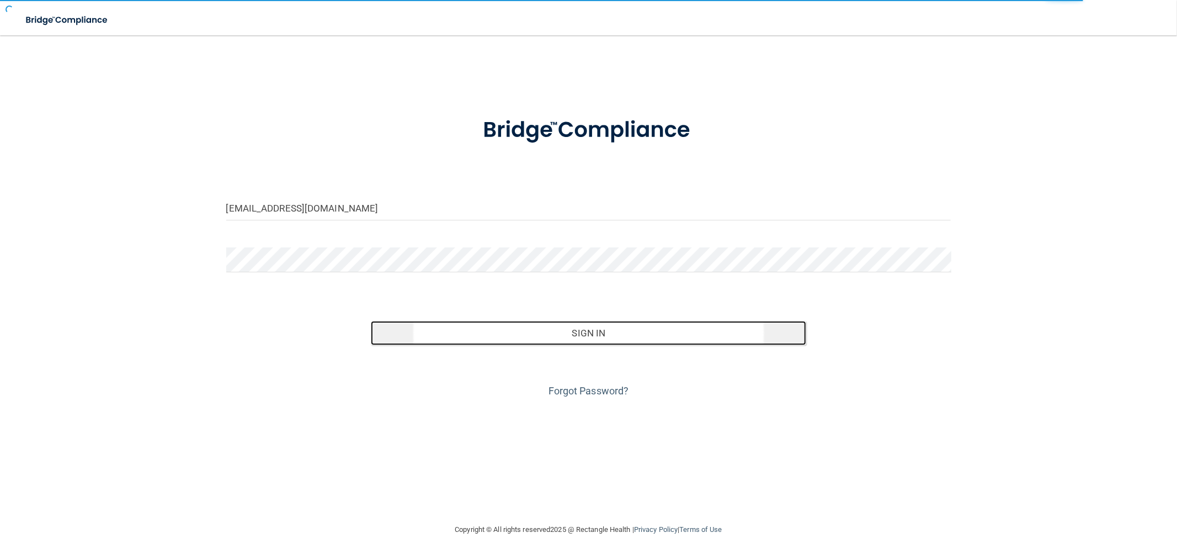
click at [575, 326] on button "Sign In" at bounding box center [588, 333] width 435 height 24
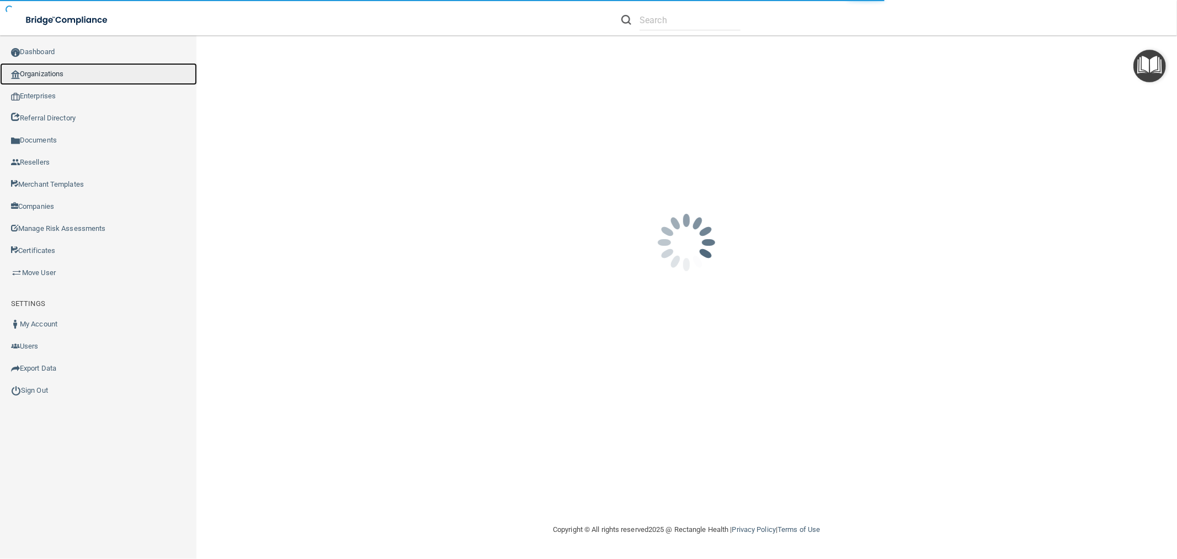
click at [39, 80] on link "Organizations" at bounding box center [98, 74] width 197 height 22
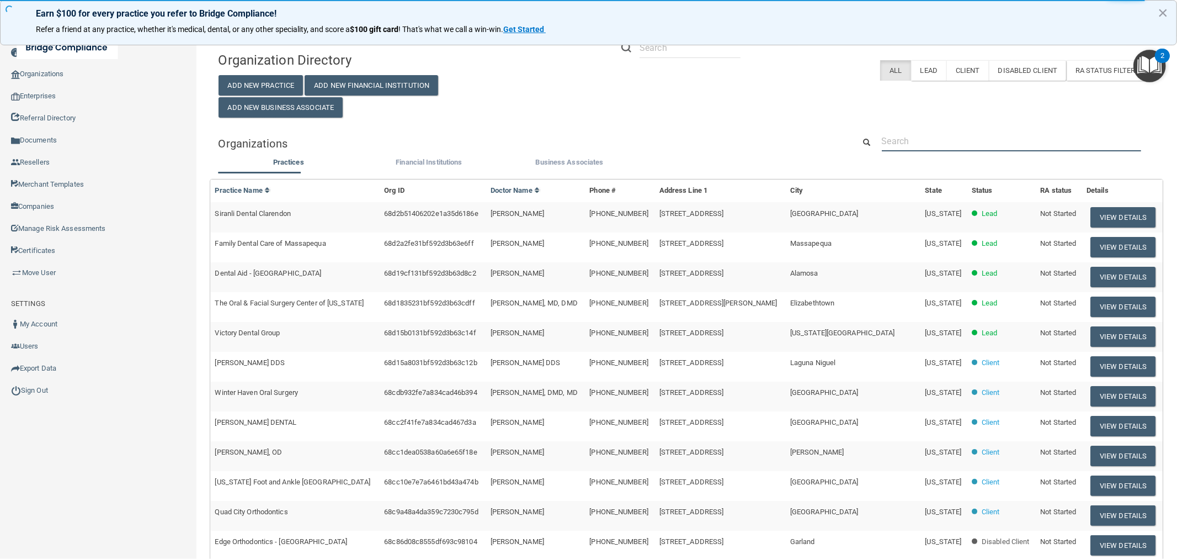
click at [959, 151] on input "text" at bounding box center [1011, 141] width 259 height 20
paste input "Pediatric Practitioners"
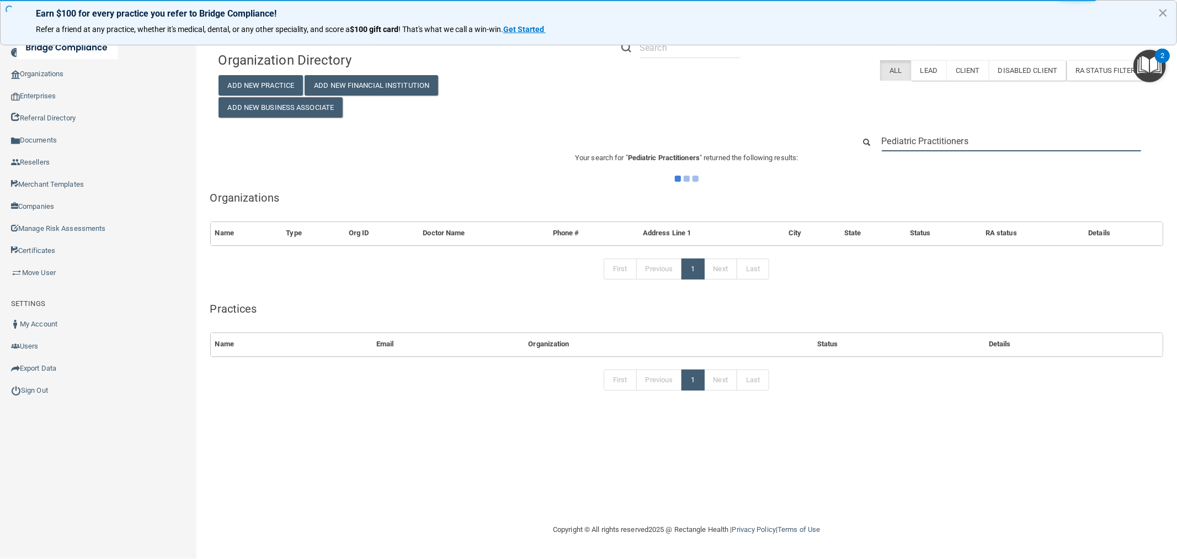
type input "Pediatric Practitioners"
